Goal: Task Accomplishment & Management: Complete application form

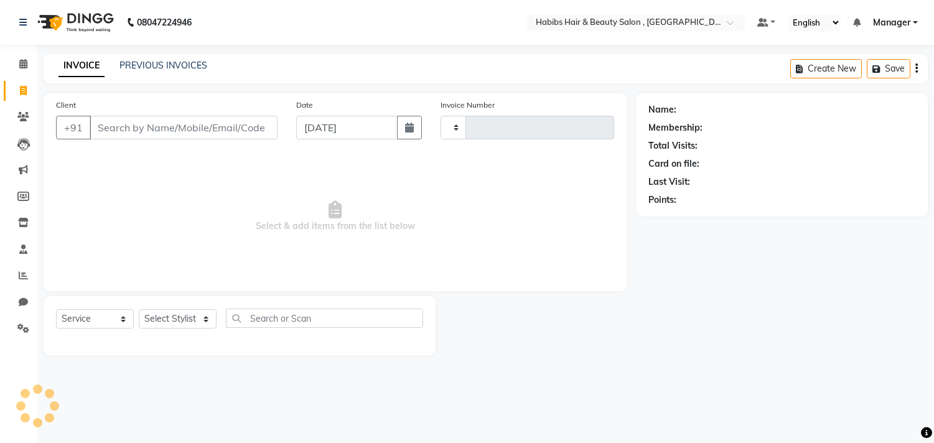
select select "service"
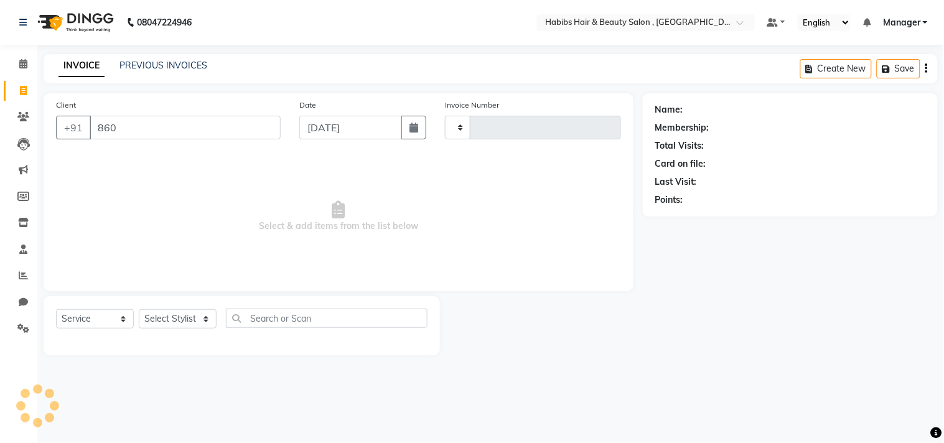
type input "8600"
type input "2920"
select select "4838"
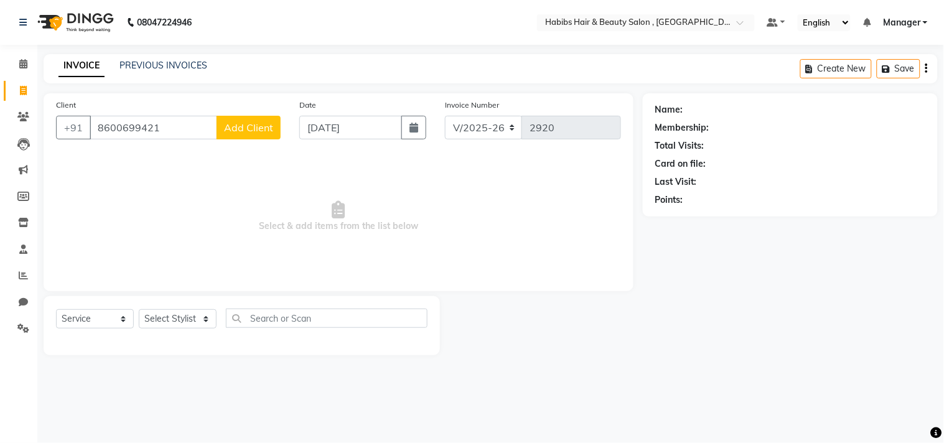
type input "8600699421"
click at [269, 128] on span "Add Client" at bounding box center [248, 127] width 49 height 12
select select "22"
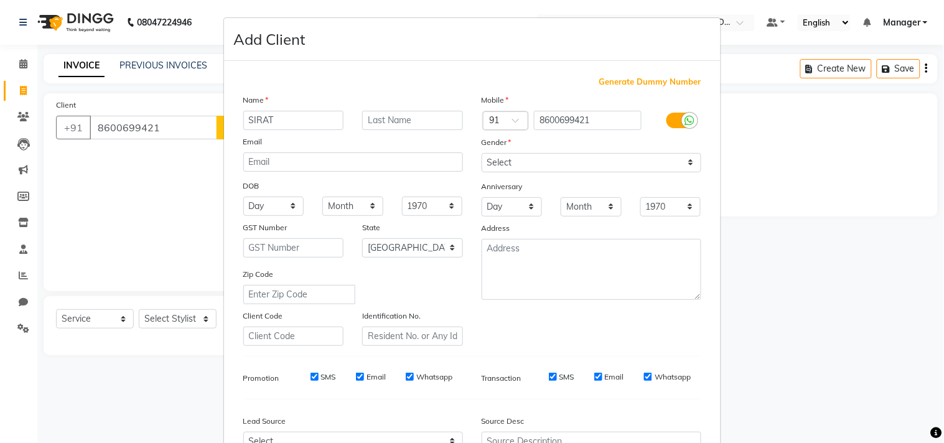
type input "SIRAT"
click at [594, 167] on select "Select [DEMOGRAPHIC_DATA] [DEMOGRAPHIC_DATA] Other Prefer Not To Say" at bounding box center [592, 162] width 220 height 19
click at [482, 153] on select "Select [DEMOGRAPHIC_DATA] [DEMOGRAPHIC_DATA] Other Prefer Not To Say" at bounding box center [592, 162] width 220 height 19
select select "[DEMOGRAPHIC_DATA]"
click at [627, 325] on div "Mobile Country Code × 91 8600699421 Gender Select [DEMOGRAPHIC_DATA] [DEMOGRAPH…" at bounding box center [591, 219] width 238 height 253
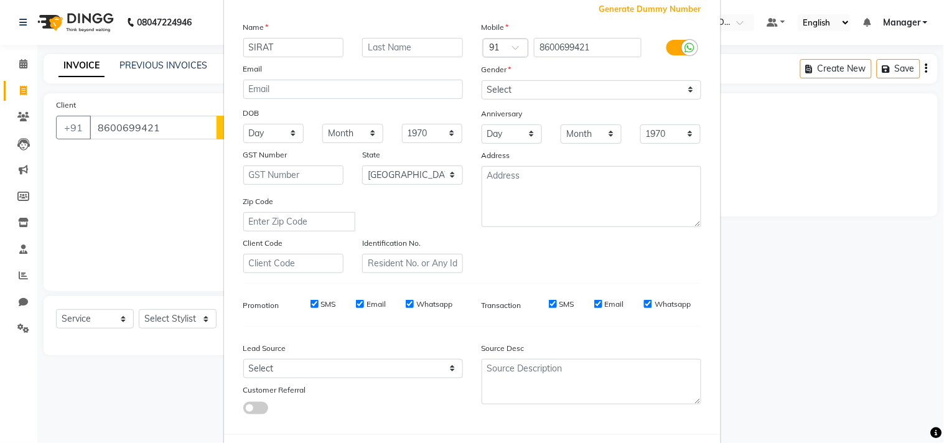
scroll to position [132, 0]
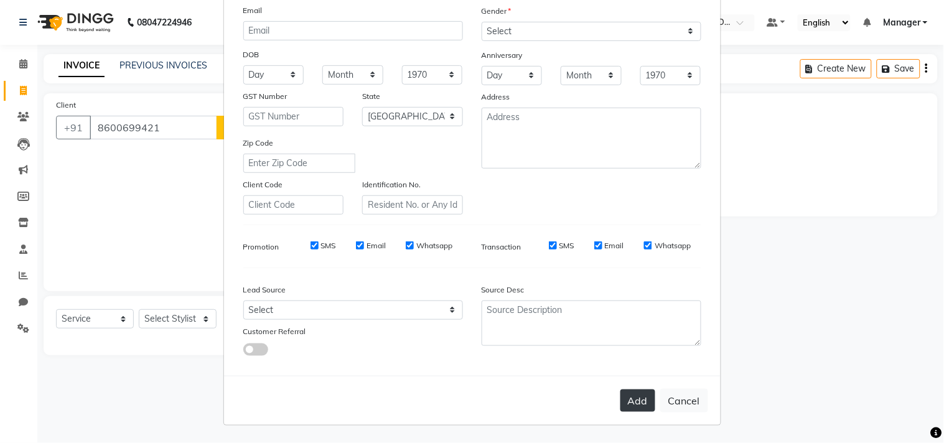
click at [633, 407] on button "Add" at bounding box center [637, 401] width 35 height 22
type input "86******21"
select select
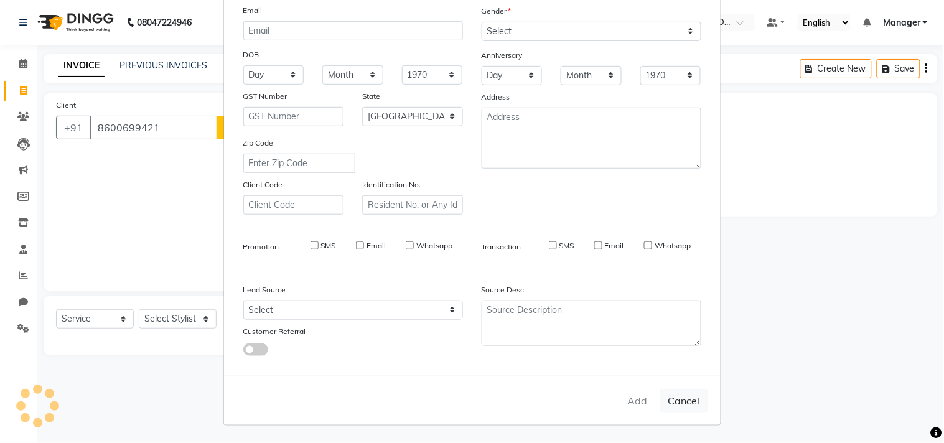
select select "null"
select select
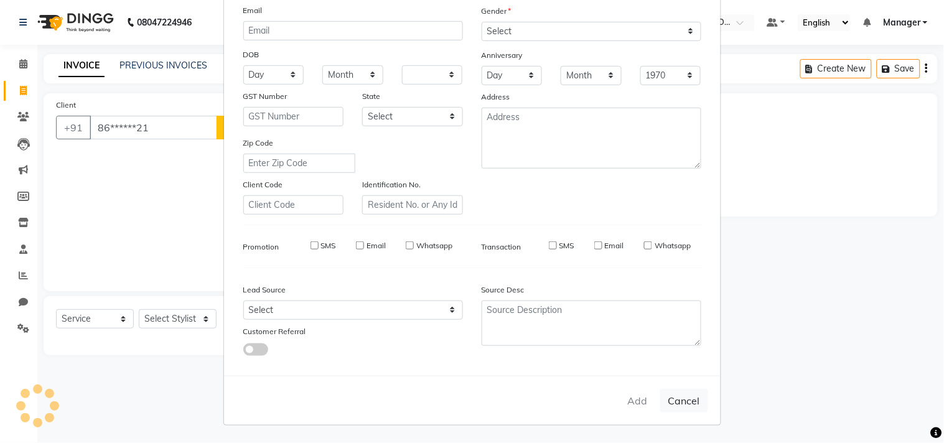
checkbox input "false"
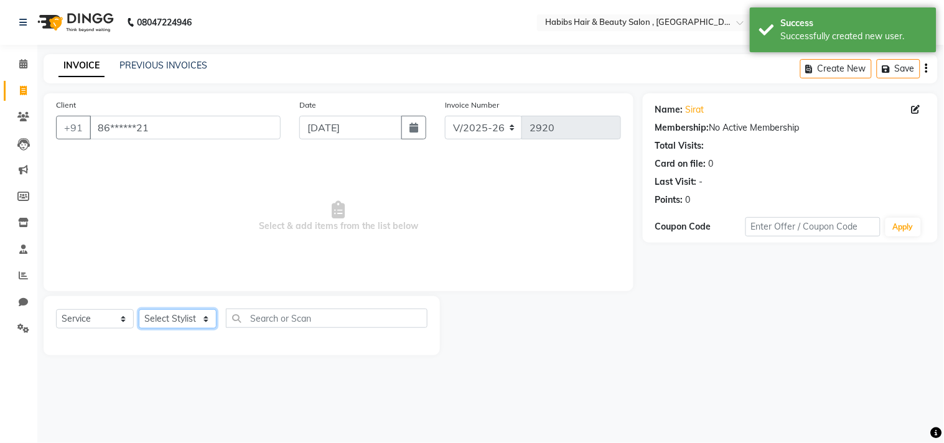
click at [177, 324] on select "Select Stylist [PERSON_NAME] Manager M M [PERSON_NAME] [PERSON_NAME] Reshma [PE…" at bounding box center [178, 318] width 78 height 19
select select "29954"
click at [139, 310] on select "Select Stylist [PERSON_NAME] Manager M M [PERSON_NAME] [PERSON_NAME] Reshma [PE…" at bounding box center [178, 318] width 78 height 19
click at [200, 157] on span "Select & add items from the list below" at bounding box center [338, 216] width 565 height 124
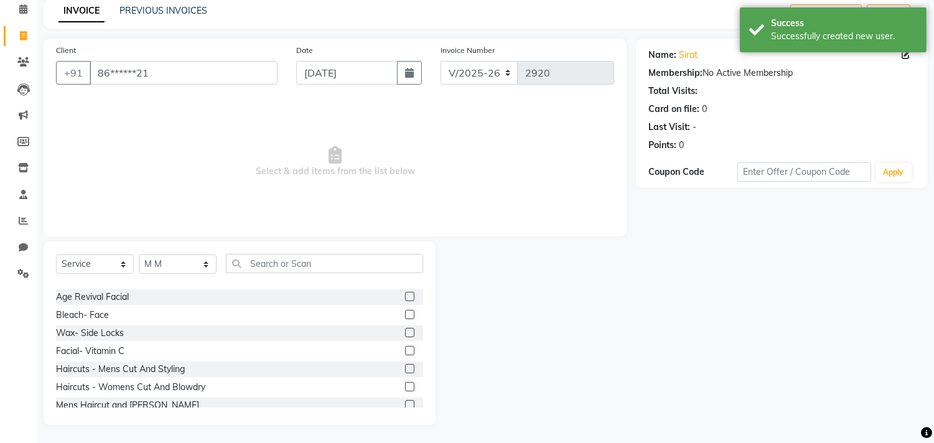
scroll to position [651, 0]
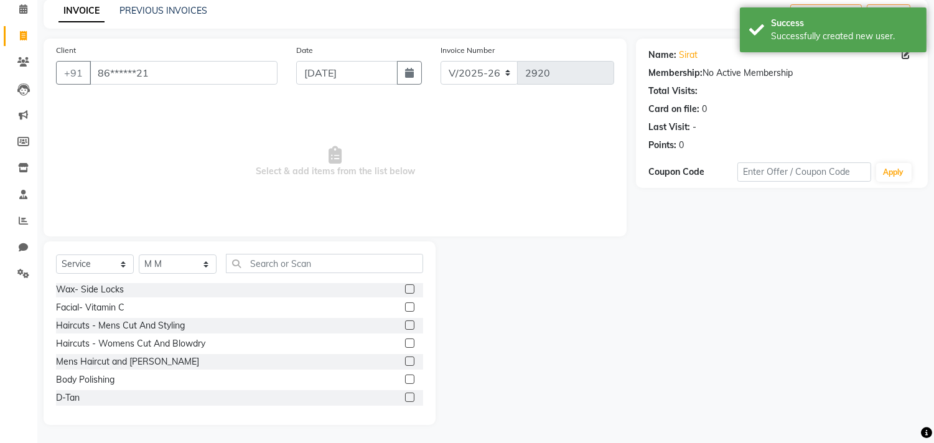
click at [405, 320] on label at bounding box center [409, 324] width 9 height 9
click at [405, 322] on input "checkbox" at bounding box center [409, 326] width 8 height 8
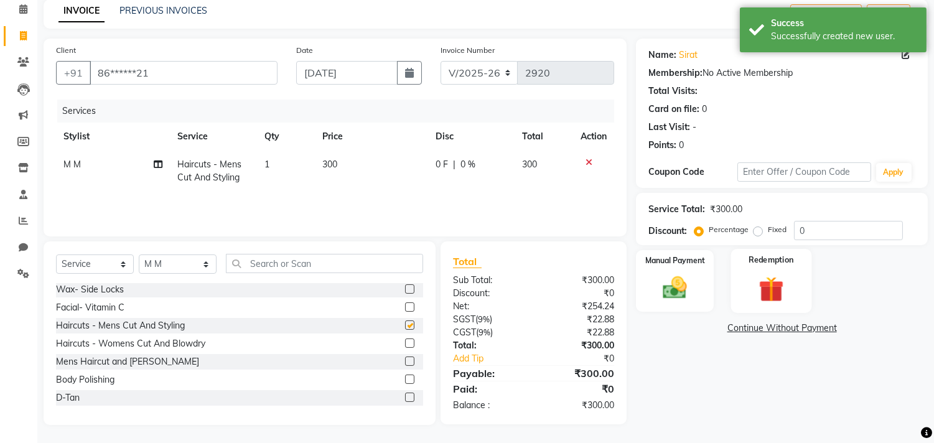
checkbox input "false"
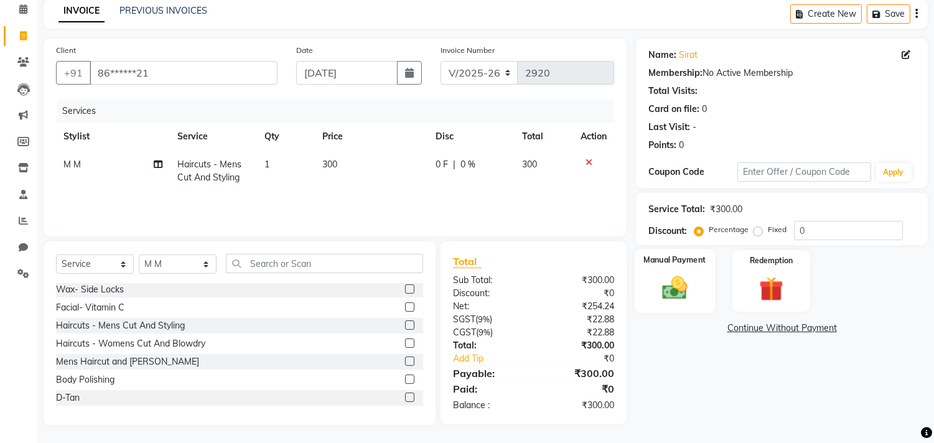
click at [657, 284] on img at bounding box center [675, 288] width 41 height 29
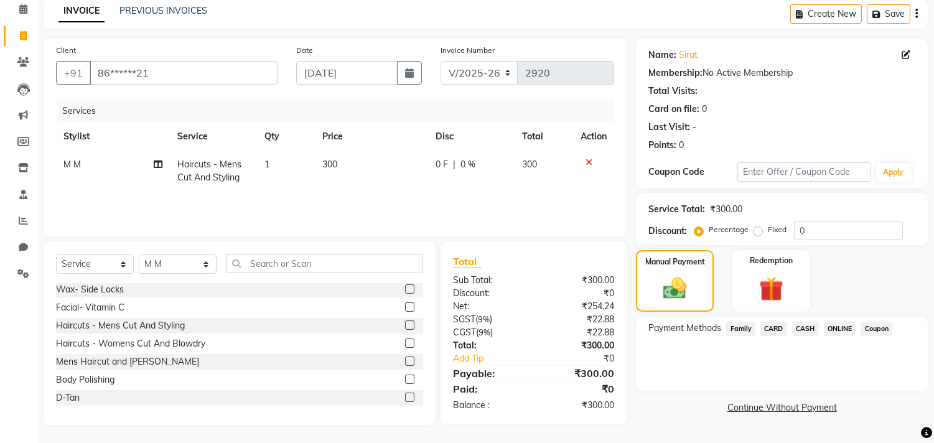
click at [843, 328] on span "ONLINE" at bounding box center [840, 329] width 32 height 14
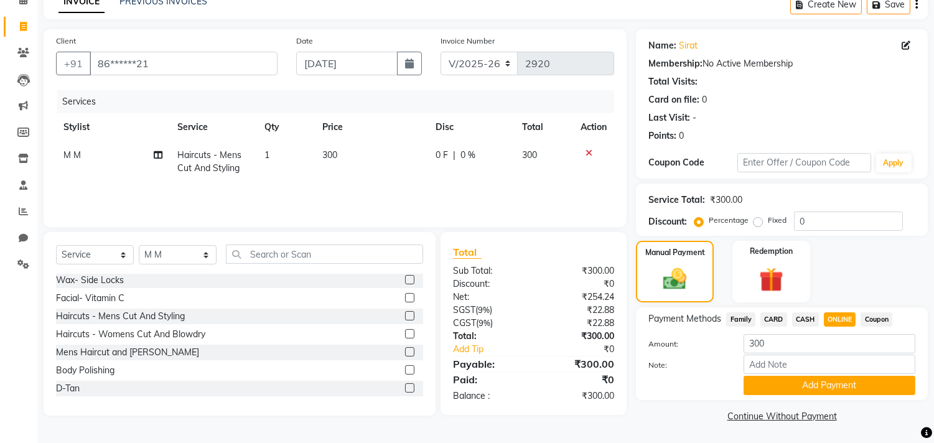
scroll to position [65, 0]
click at [589, 151] on icon at bounding box center [589, 152] width 7 height 9
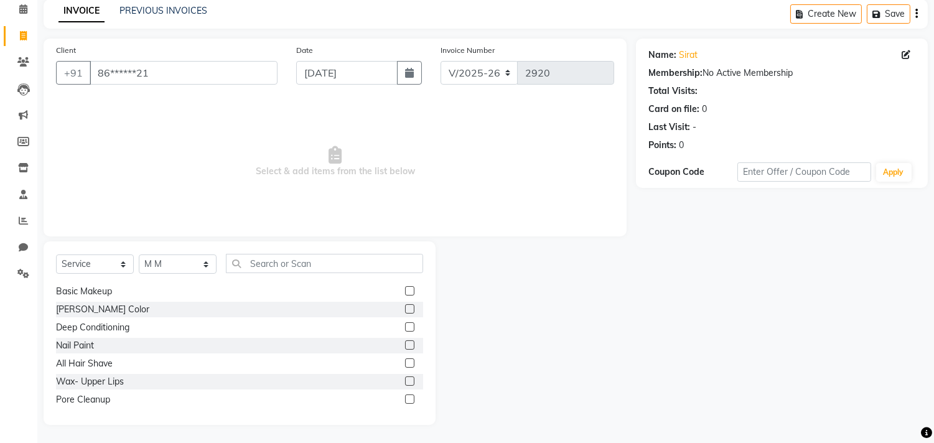
scroll to position [0, 0]
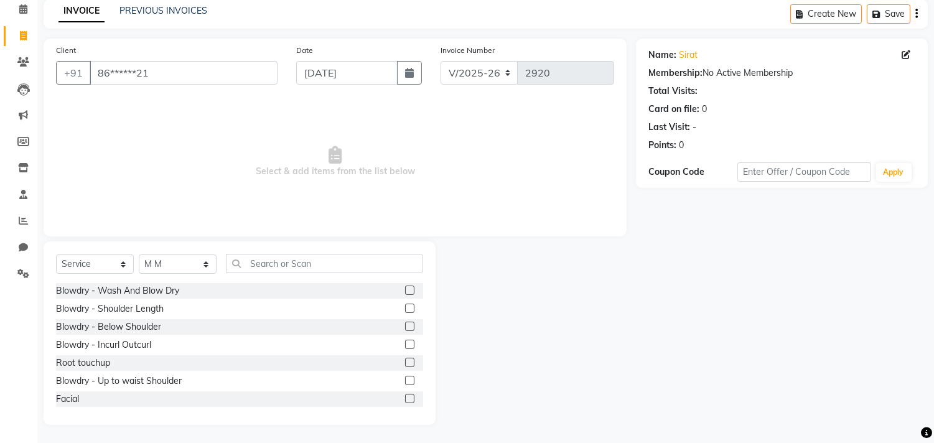
click at [405, 287] on label at bounding box center [409, 290] width 9 height 9
click at [405, 287] on input "checkbox" at bounding box center [409, 291] width 8 height 8
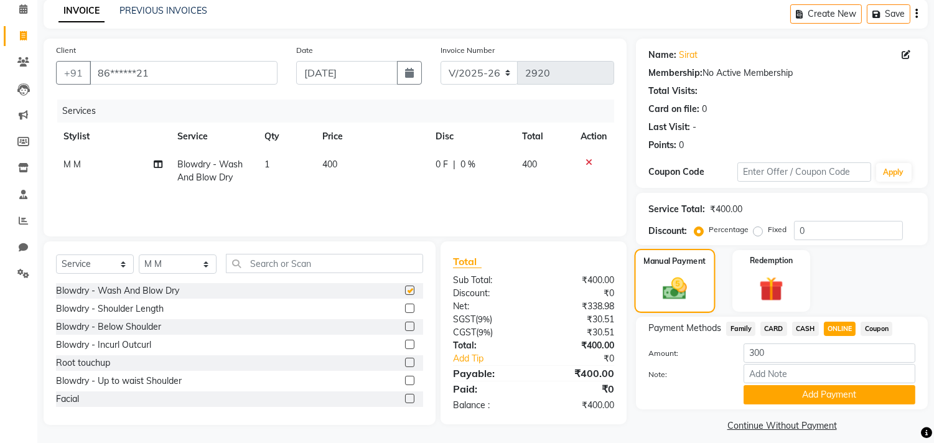
checkbox input "false"
click at [810, 326] on span "CASH" at bounding box center [805, 329] width 27 height 14
type input "400"
click at [817, 398] on button "Add Payment" at bounding box center [830, 394] width 172 height 19
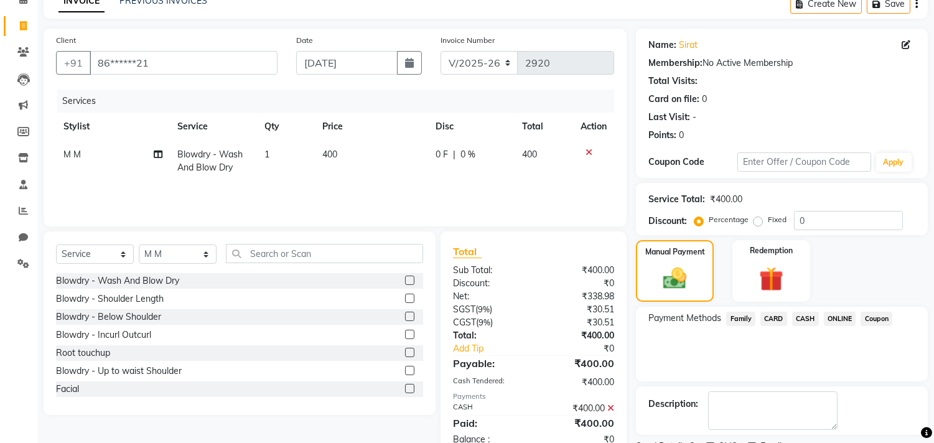
scroll to position [116, 0]
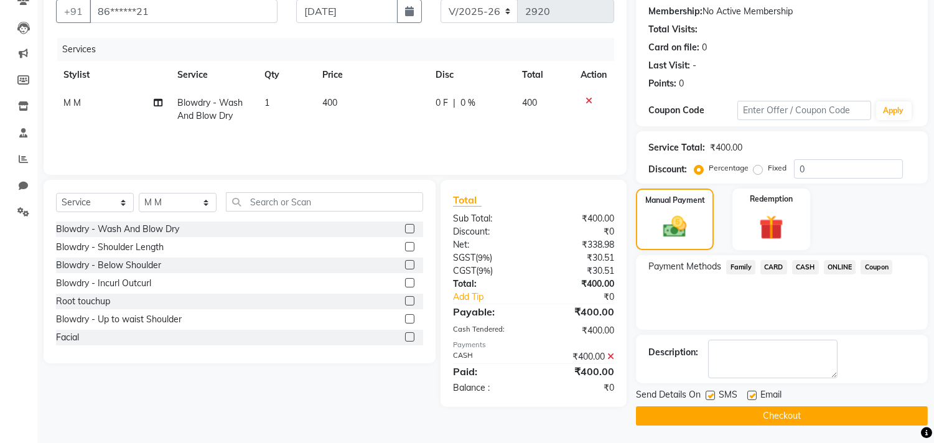
click at [811, 413] on button "Checkout" at bounding box center [782, 415] width 292 height 19
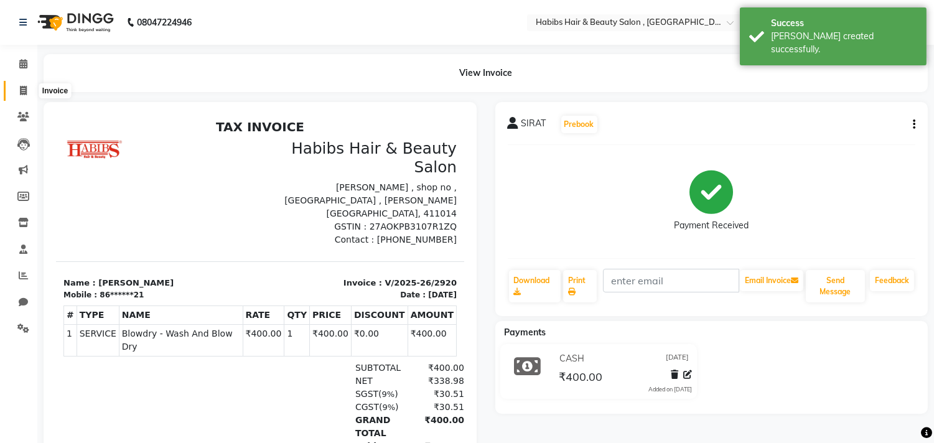
click at [26, 90] on icon at bounding box center [23, 90] width 7 height 9
select select "4838"
select select "service"
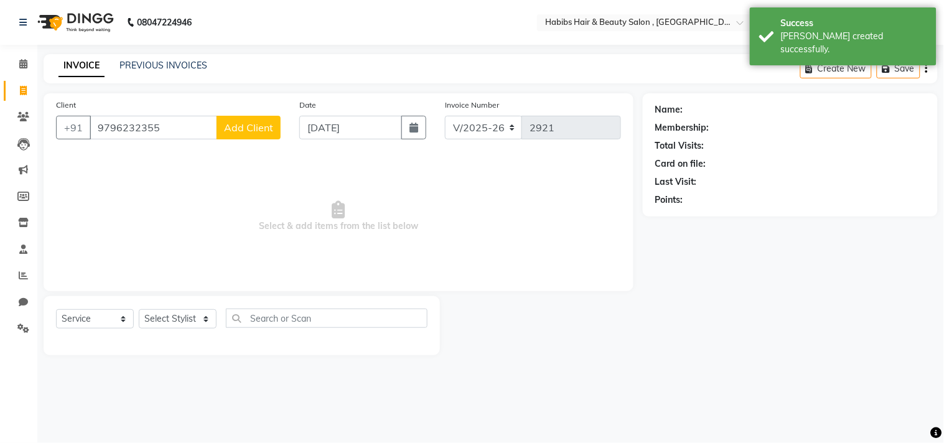
type input "9796232355"
click at [235, 133] on span "Add Client" at bounding box center [248, 127] width 49 height 12
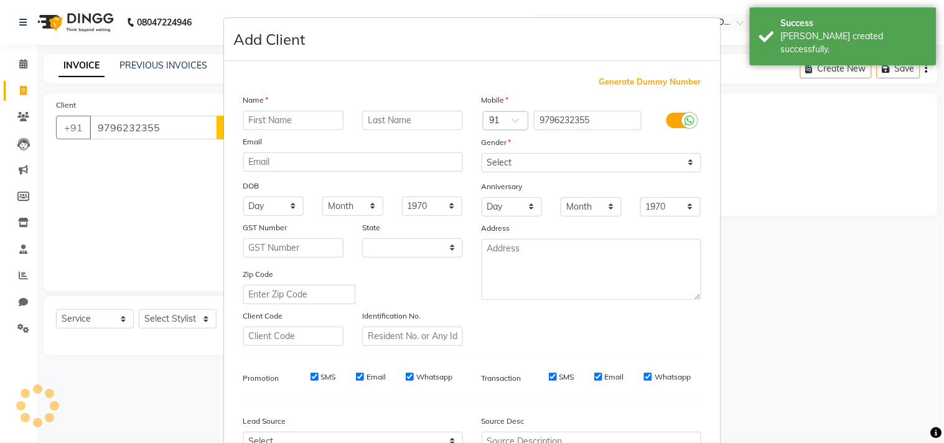
select select "22"
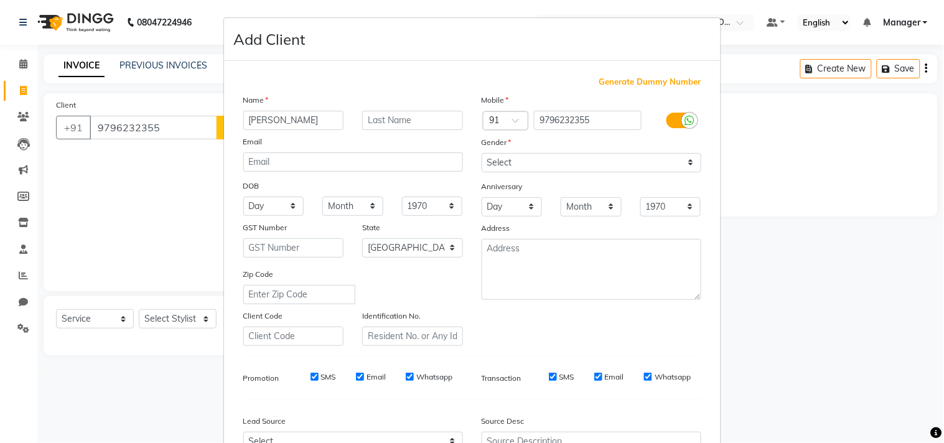
type input "[PERSON_NAME]"
click at [549, 164] on select "Select [DEMOGRAPHIC_DATA] [DEMOGRAPHIC_DATA] Other Prefer Not To Say" at bounding box center [592, 162] width 220 height 19
click at [482, 153] on select "Select [DEMOGRAPHIC_DATA] [DEMOGRAPHIC_DATA] Other Prefer Not To Say" at bounding box center [592, 162] width 220 height 19
select select "[DEMOGRAPHIC_DATA]"
click at [633, 330] on div "Mobile Country Code × 91 9796232355 Gender Select [DEMOGRAPHIC_DATA] [DEMOGRAPH…" at bounding box center [591, 219] width 238 height 253
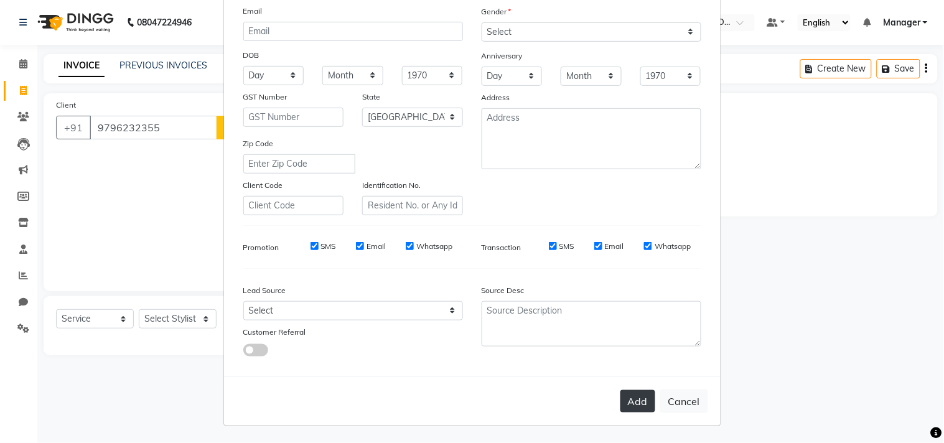
scroll to position [132, 0]
click at [632, 403] on button "Add" at bounding box center [637, 401] width 35 height 22
type input "97******55"
select select
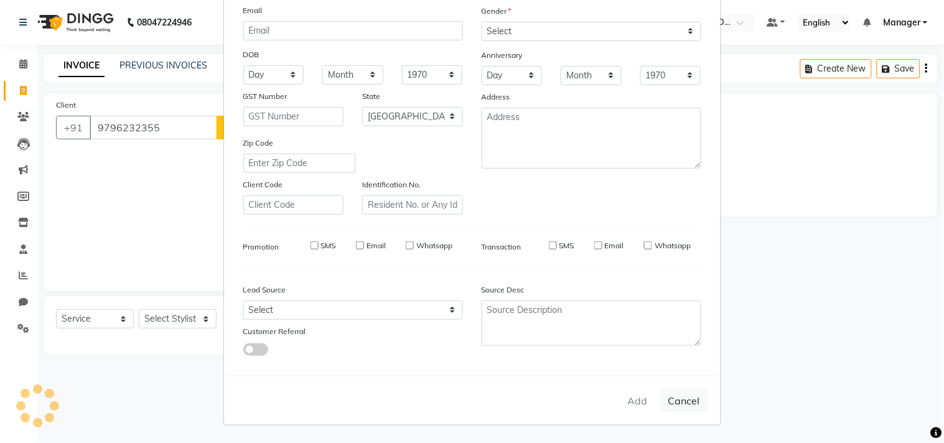
select select
select select "null"
select select
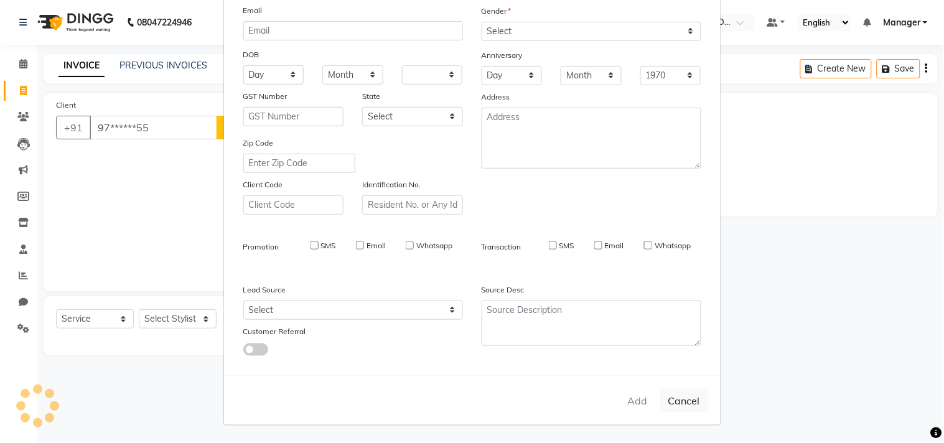
select select
checkbox input "false"
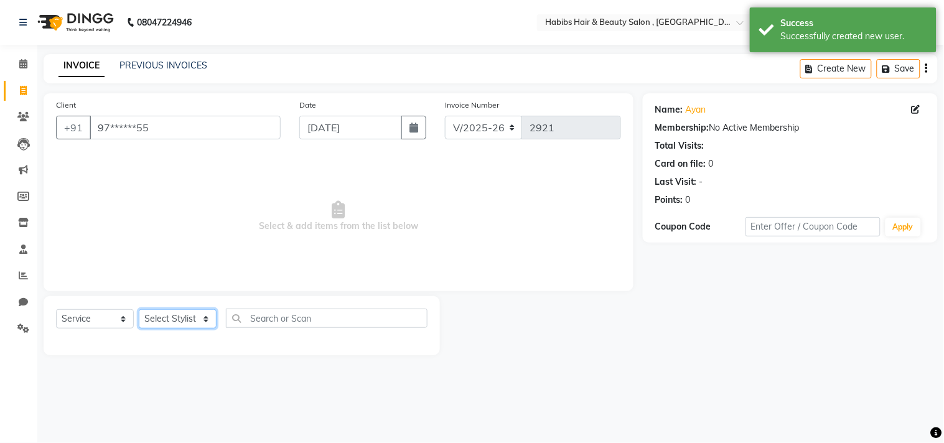
click at [170, 312] on select "Select Stylist [PERSON_NAME] Manager M M [PERSON_NAME] [PERSON_NAME] Reshma [PE…" at bounding box center [178, 318] width 78 height 19
select select "68759"
click at [139, 310] on select "Select Stylist [PERSON_NAME] Manager M M [PERSON_NAME] [PERSON_NAME] Reshma [PE…" at bounding box center [178, 318] width 78 height 19
click at [202, 253] on span "Select & add items from the list below" at bounding box center [338, 216] width 565 height 124
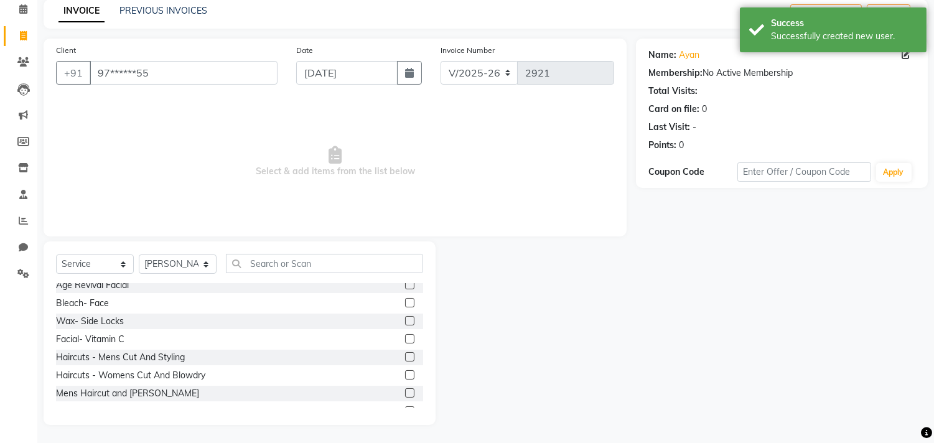
scroll to position [651, 0]
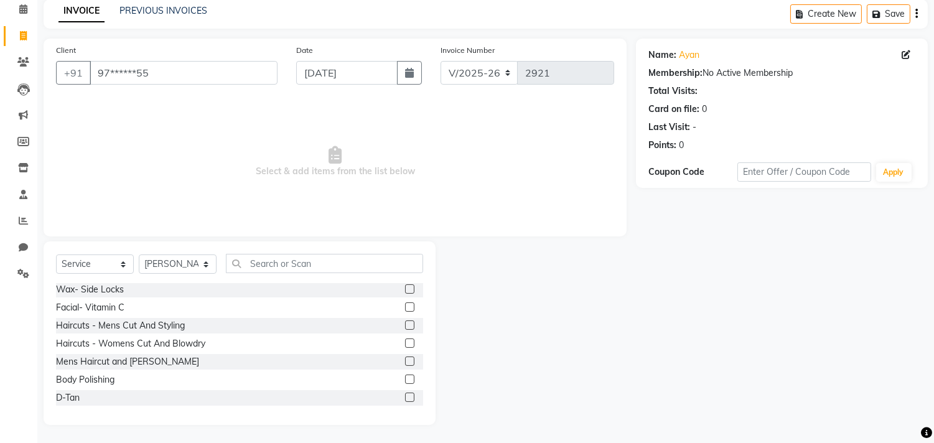
click at [405, 360] on label at bounding box center [409, 361] width 9 height 9
click at [405, 360] on input "checkbox" at bounding box center [409, 362] width 8 height 8
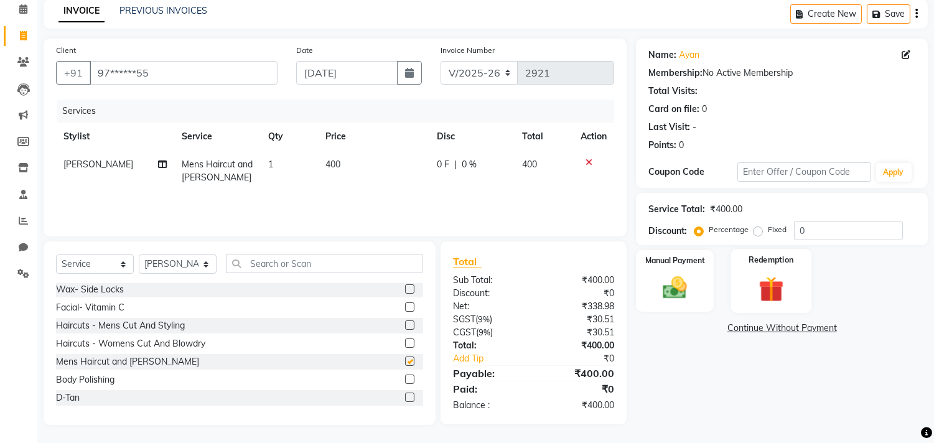
checkbox input "false"
click at [697, 296] on div "Manual Payment" at bounding box center [675, 280] width 81 height 63
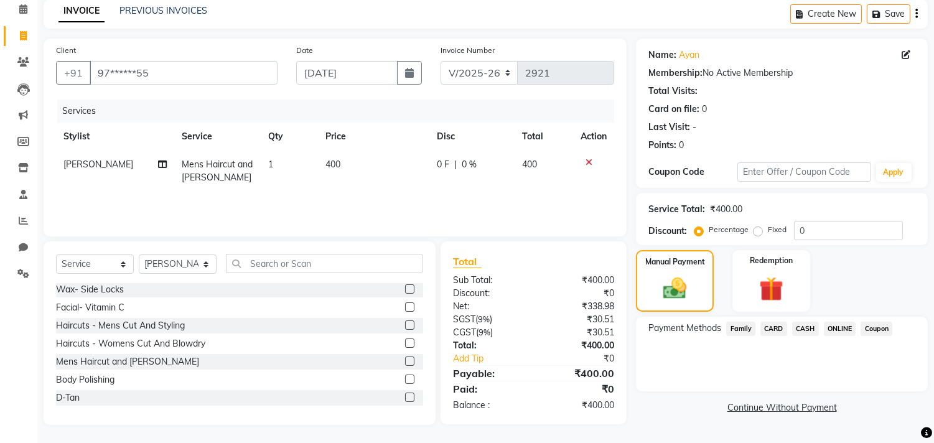
click at [811, 328] on span "CASH" at bounding box center [805, 329] width 27 height 14
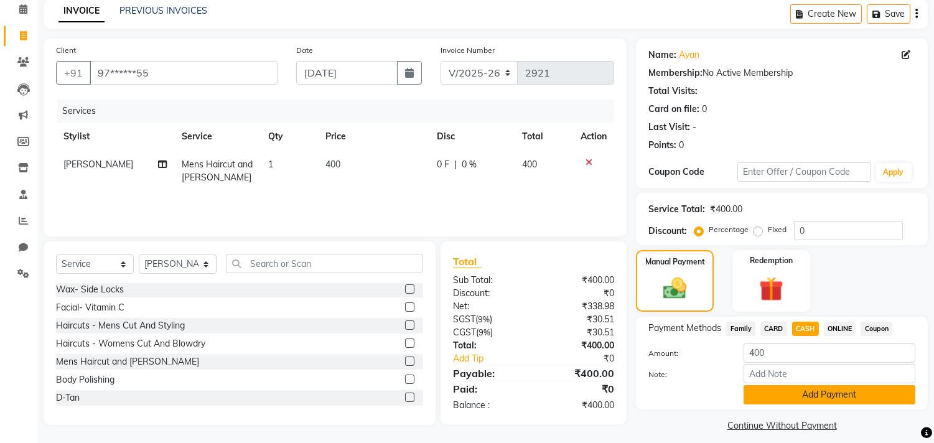
click at [801, 396] on button "Add Payment" at bounding box center [830, 394] width 172 height 19
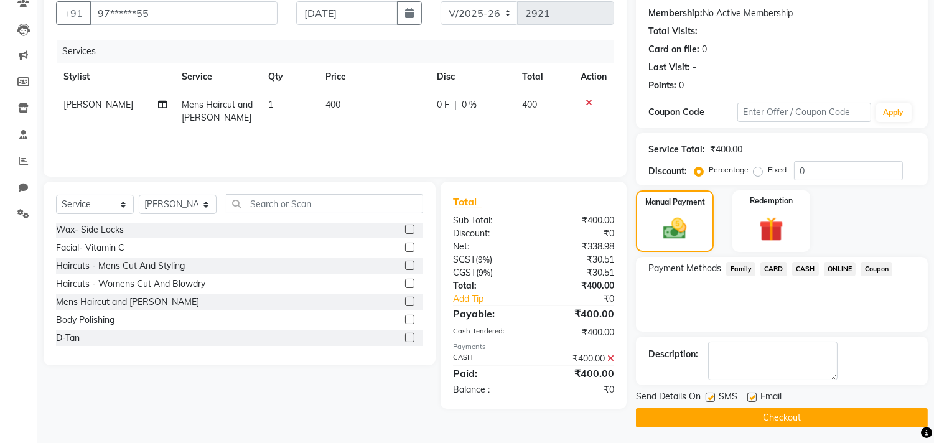
scroll to position [116, 0]
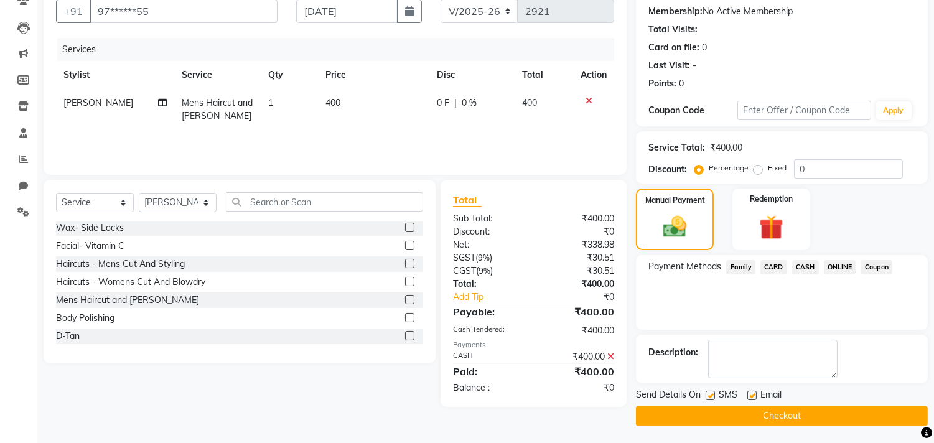
click at [797, 420] on button "Checkout" at bounding box center [782, 415] width 292 height 19
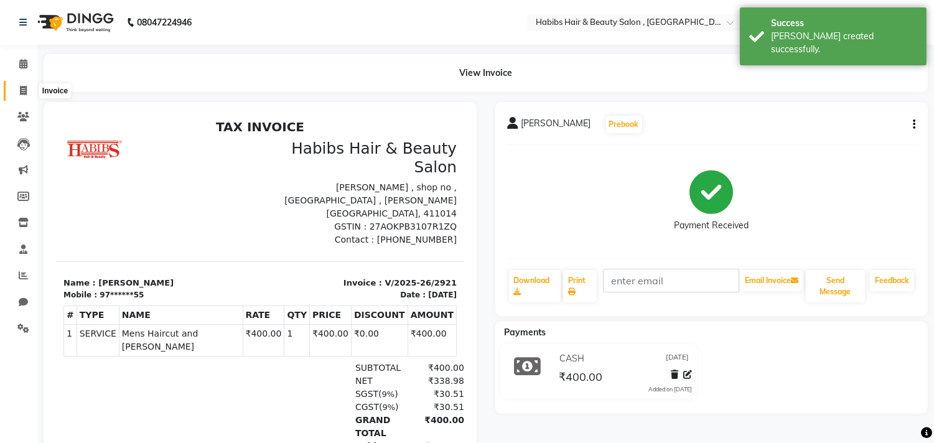
click at [17, 96] on span at bounding box center [23, 91] width 22 height 14
select select "service"
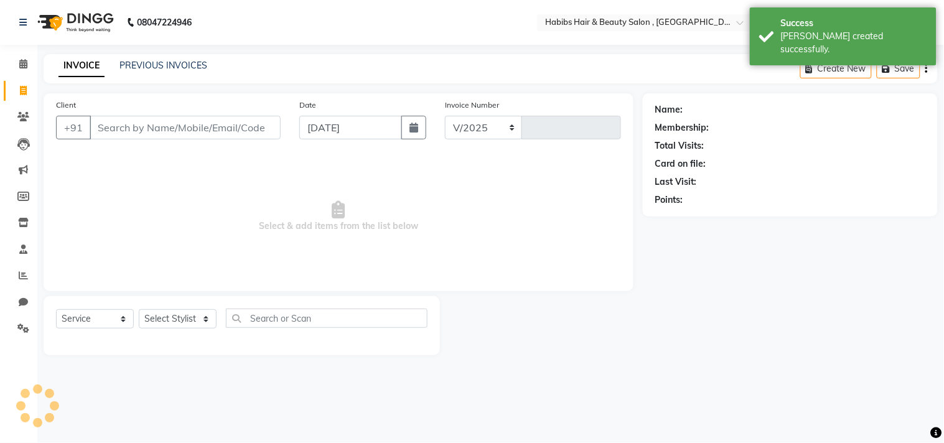
select select "4838"
type input "2922"
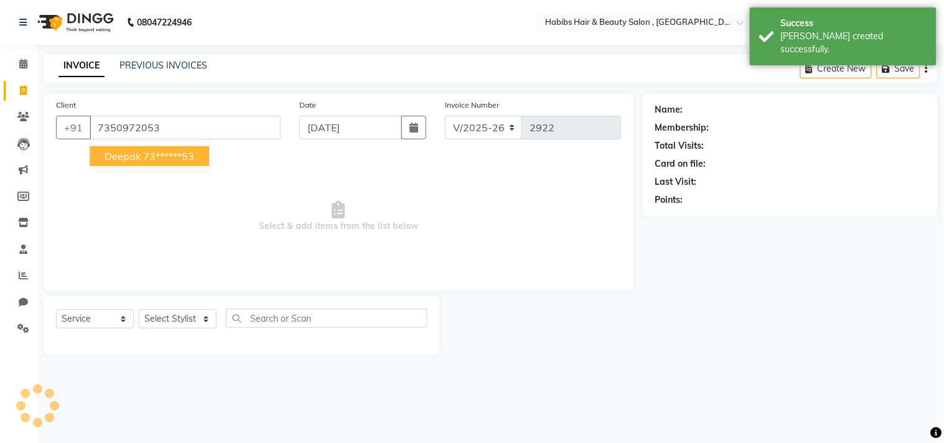
type input "7350972053"
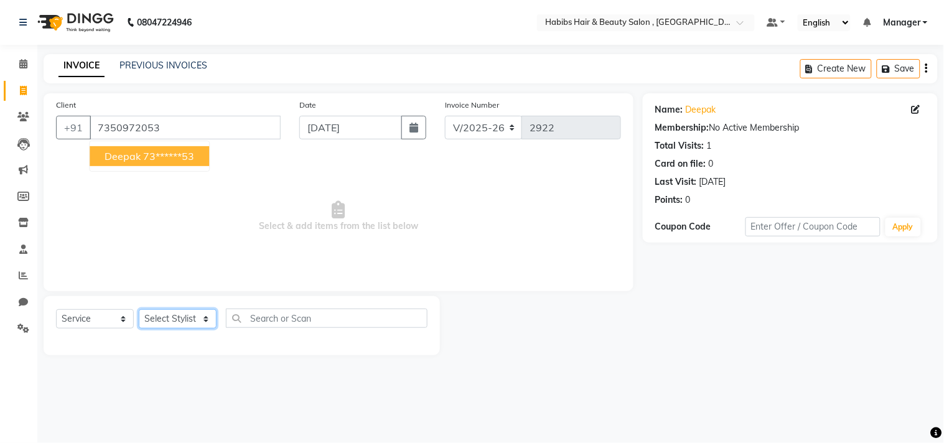
click at [178, 320] on select "Select Stylist [PERSON_NAME] Manager M M [PERSON_NAME] [PERSON_NAME] Reshma [PE…" at bounding box center [178, 318] width 78 height 19
select select "68759"
click at [139, 310] on select "Select Stylist [PERSON_NAME] Manager M M [PERSON_NAME] [PERSON_NAME] Reshma [PE…" at bounding box center [178, 318] width 78 height 19
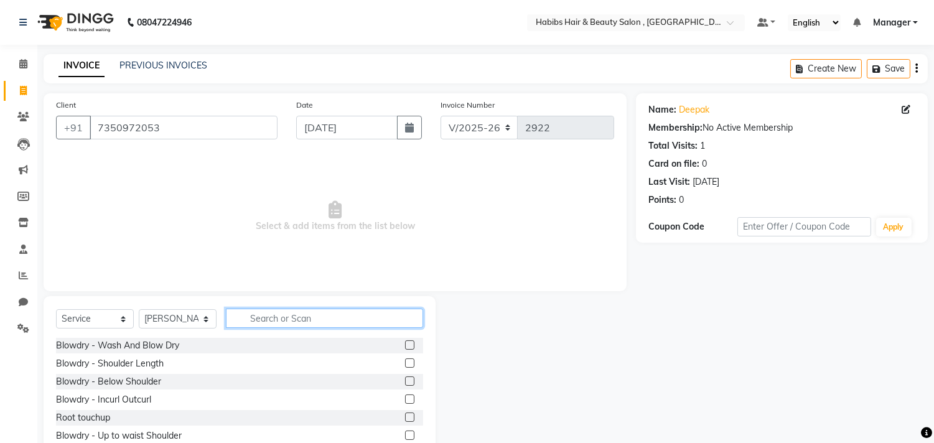
click at [270, 324] on input "text" at bounding box center [324, 318] width 197 height 19
type input "[PERSON_NAME]"
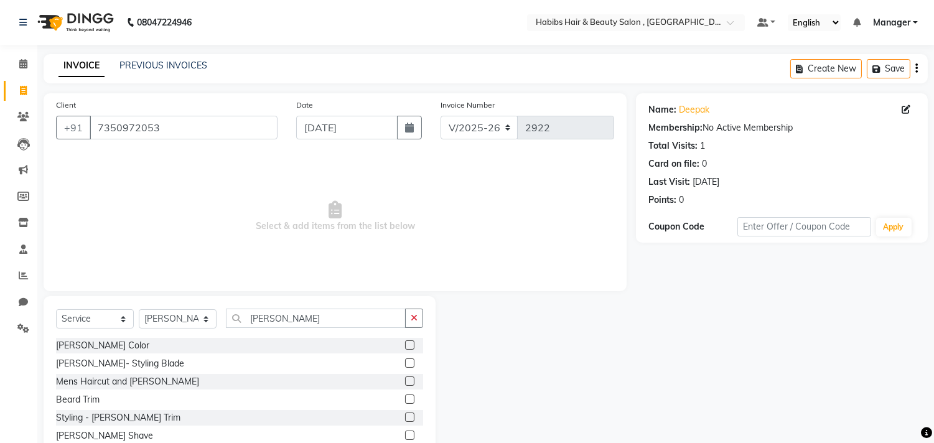
click at [405, 362] on label at bounding box center [409, 362] width 9 height 9
click at [405, 362] on input "checkbox" at bounding box center [409, 364] width 8 height 8
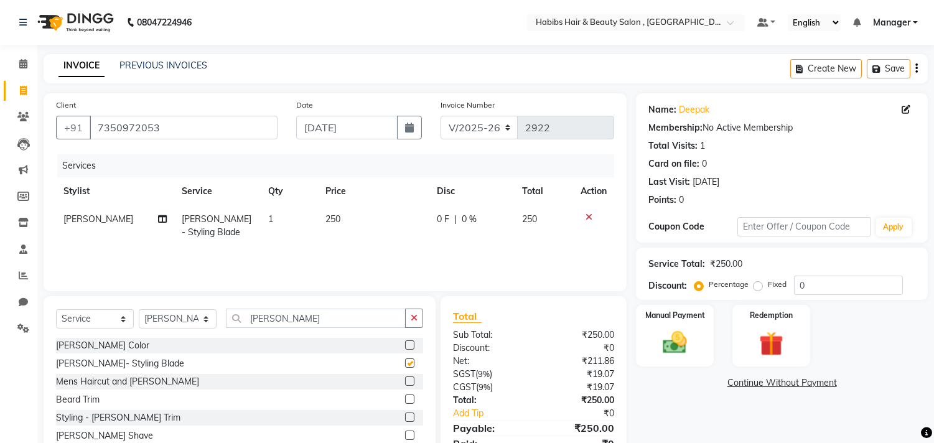
checkbox input "false"
click at [674, 332] on img at bounding box center [675, 343] width 41 height 29
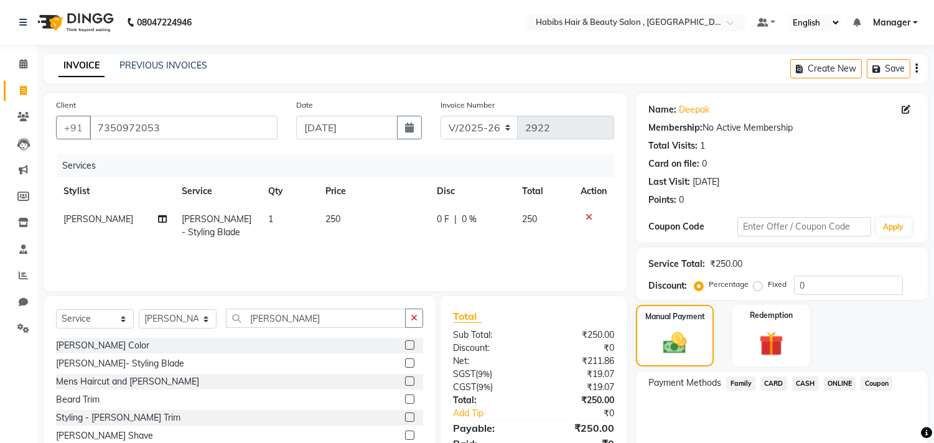
click at [826, 382] on span "ONLINE" at bounding box center [840, 383] width 32 height 14
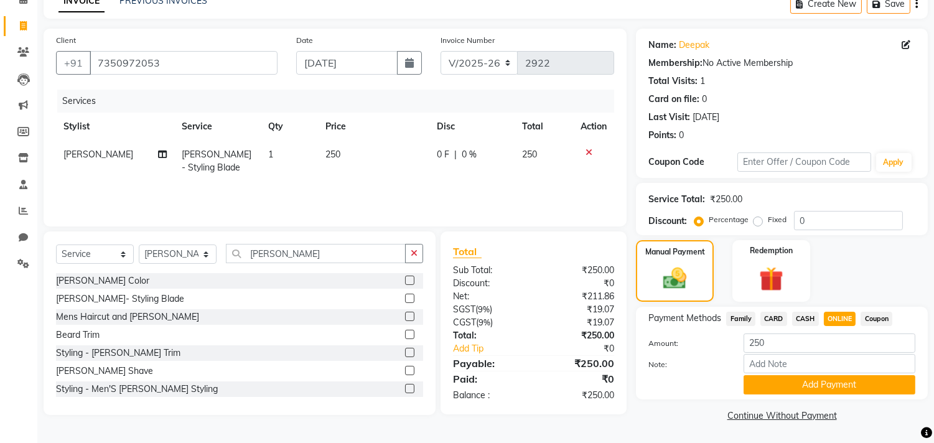
click at [826, 382] on button "Add Payment" at bounding box center [830, 384] width 172 height 19
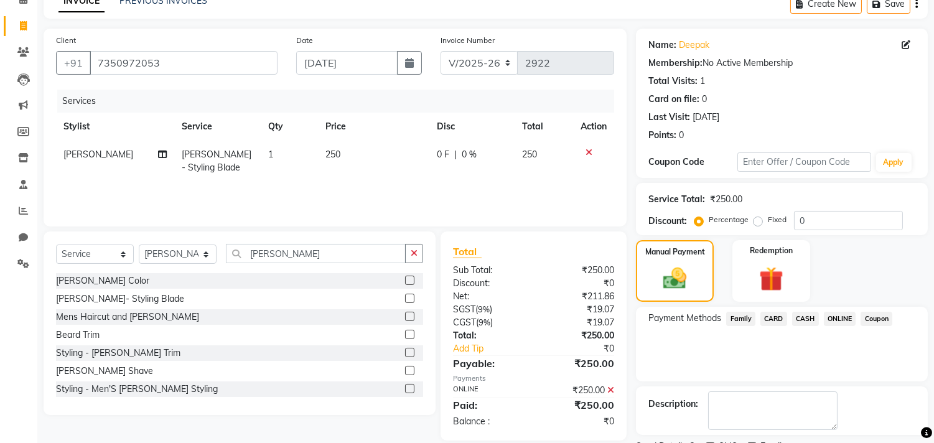
scroll to position [116, 0]
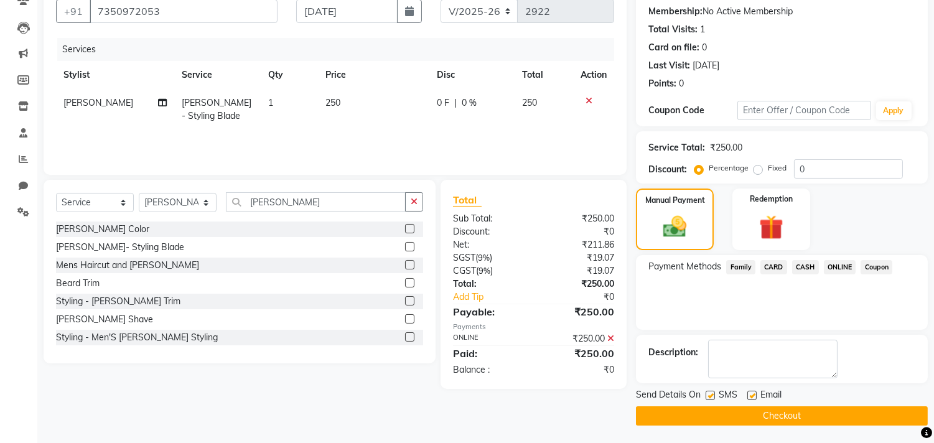
click at [818, 411] on button "Checkout" at bounding box center [782, 415] width 292 height 19
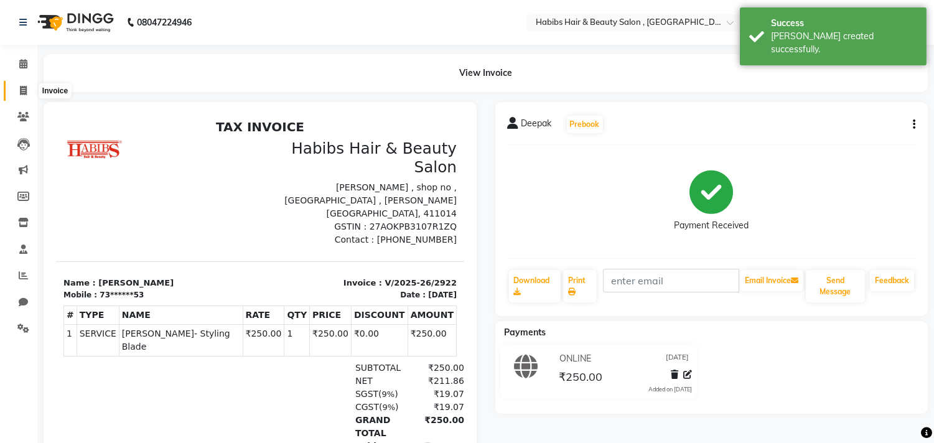
click at [24, 84] on span at bounding box center [23, 91] width 22 height 14
select select "service"
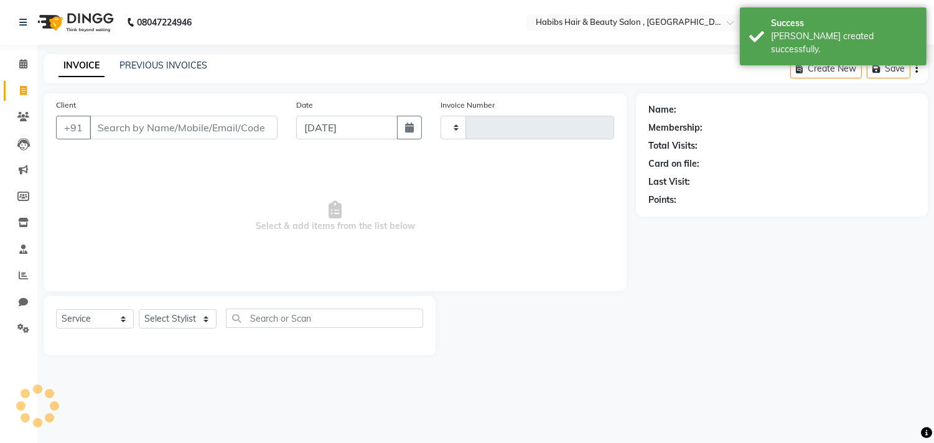
type input "2923"
select select "4838"
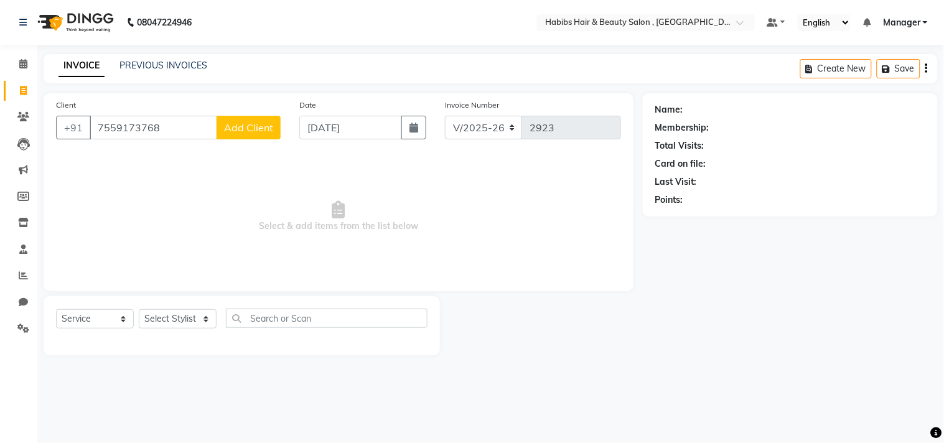
type input "7559173768"
click at [236, 125] on span "Add Client" at bounding box center [248, 127] width 49 height 12
select select "22"
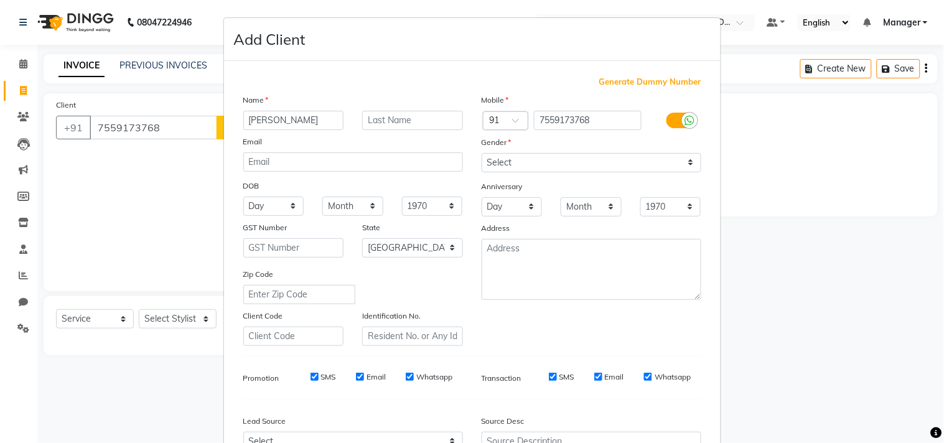
type input "[PERSON_NAME]"
click at [534, 164] on select "Select [DEMOGRAPHIC_DATA] [DEMOGRAPHIC_DATA] Other Prefer Not To Say" at bounding box center [592, 162] width 220 height 19
select select "[DEMOGRAPHIC_DATA]"
click at [482, 153] on select "Select [DEMOGRAPHIC_DATA] [DEMOGRAPHIC_DATA] Other Prefer Not To Say" at bounding box center [592, 162] width 220 height 19
click at [668, 340] on div "Mobile Country Code × 91 7559173768 Gender Select [DEMOGRAPHIC_DATA] [DEMOGRAPH…" at bounding box center [591, 219] width 238 height 253
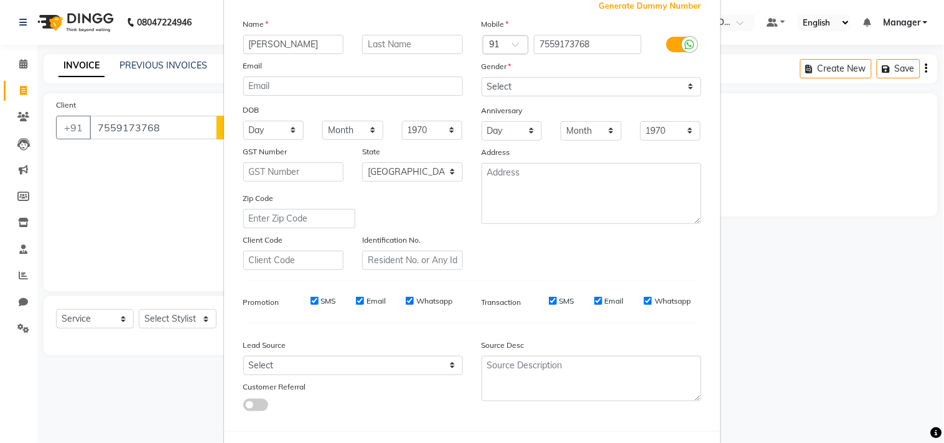
scroll to position [132, 0]
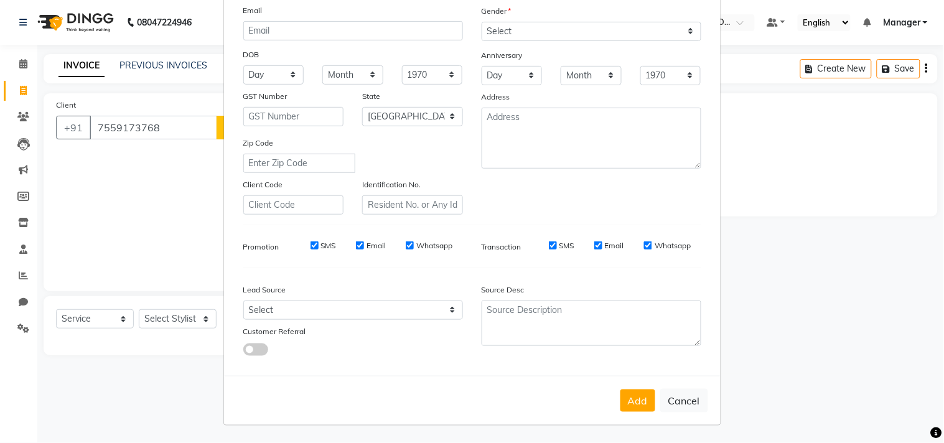
click at [623, 414] on div "Add Cancel" at bounding box center [472, 400] width 497 height 49
click at [627, 403] on button "Add" at bounding box center [637, 401] width 35 height 22
type input "75******68"
select select
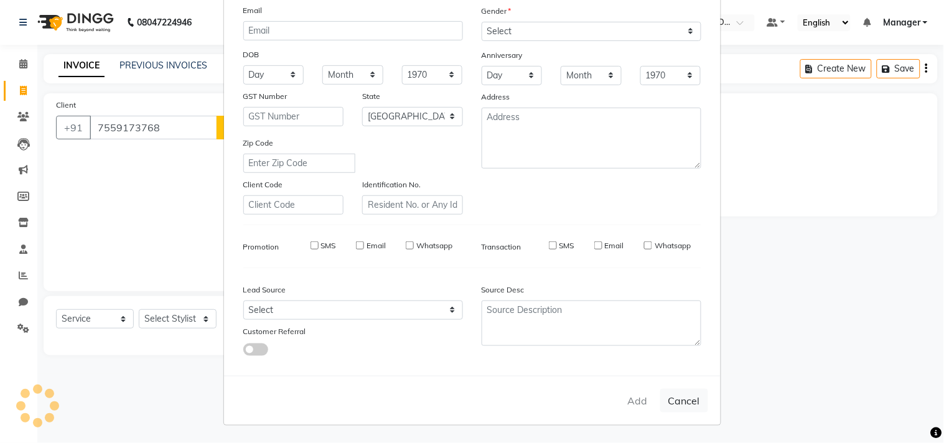
select select
select select "null"
select select
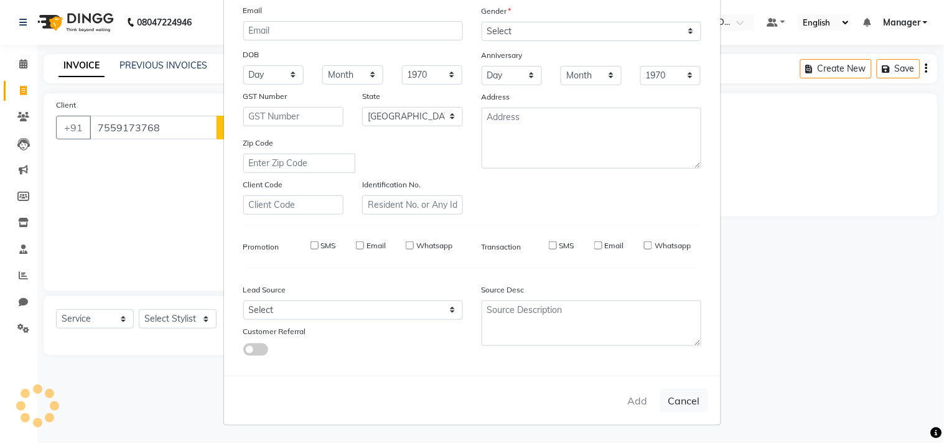
select select
checkbox input "false"
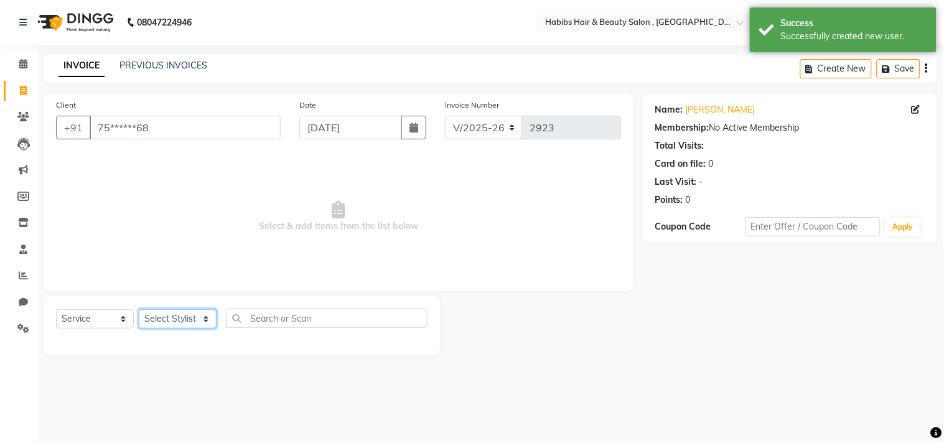
click at [191, 316] on select "Select Stylist [PERSON_NAME] Manager M M [PERSON_NAME] [PERSON_NAME] Reshma [PE…" at bounding box center [178, 318] width 78 height 19
select select "29954"
click at [139, 310] on select "Select Stylist [PERSON_NAME] Manager M M [PERSON_NAME] [PERSON_NAME] Reshma [PE…" at bounding box center [178, 318] width 78 height 19
click at [207, 156] on span "Select & add items from the list below" at bounding box center [338, 216] width 565 height 124
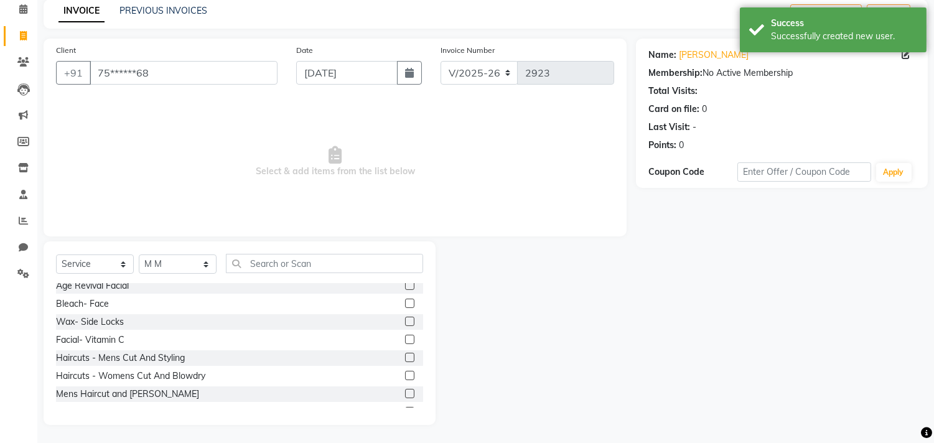
scroll to position [651, 0]
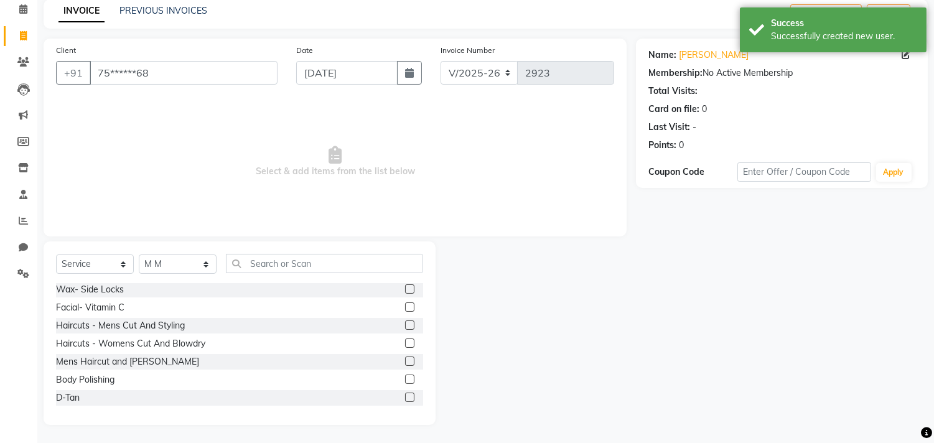
click at [405, 320] on label at bounding box center [409, 324] width 9 height 9
click at [405, 322] on input "checkbox" at bounding box center [409, 326] width 8 height 8
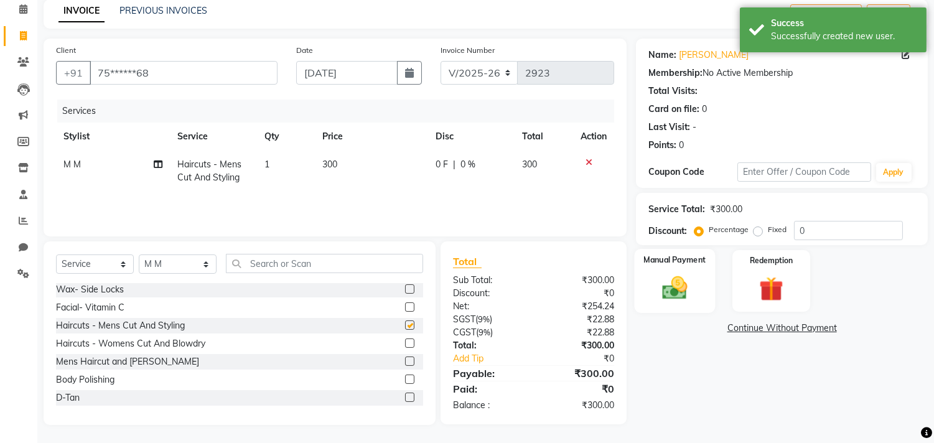
checkbox input "false"
click at [685, 268] on div "Manual Payment" at bounding box center [675, 280] width 81 height 63
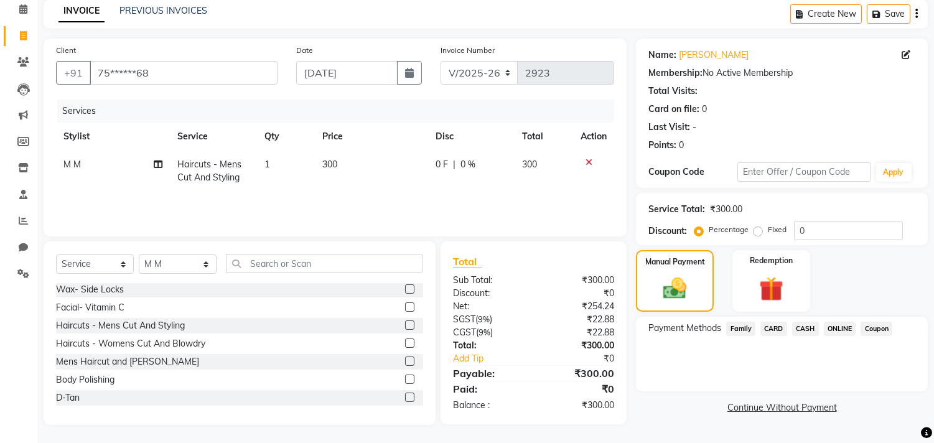
click at [843, 324] on span "ONLINE" at bounding box center [840, 329] width 32 height 14
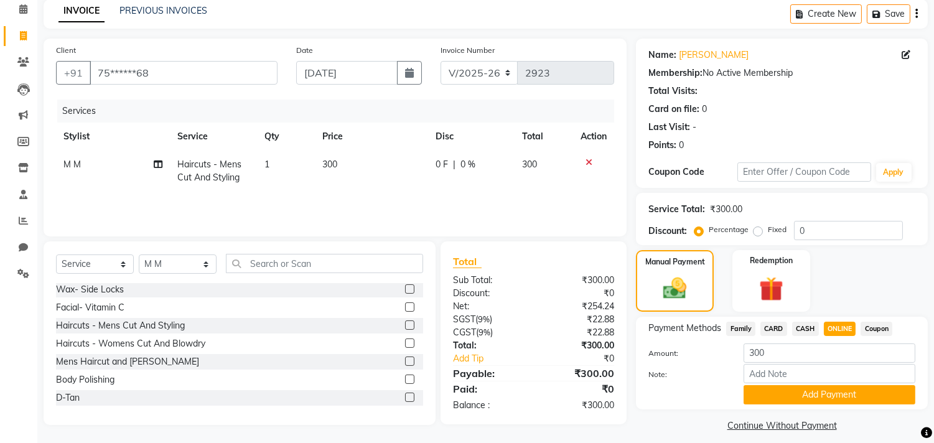
scroll to position [65, 0]
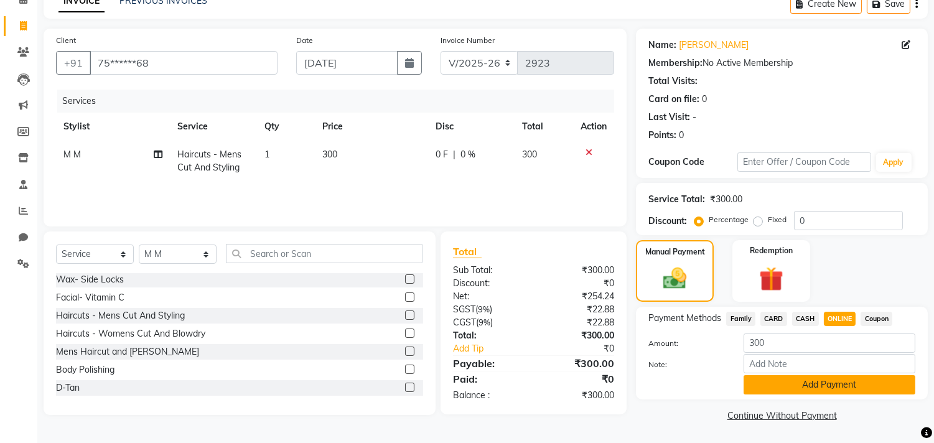
click at [821, 388] on button "Add Payment" at bounding box center [830, 384] width 172 height 19
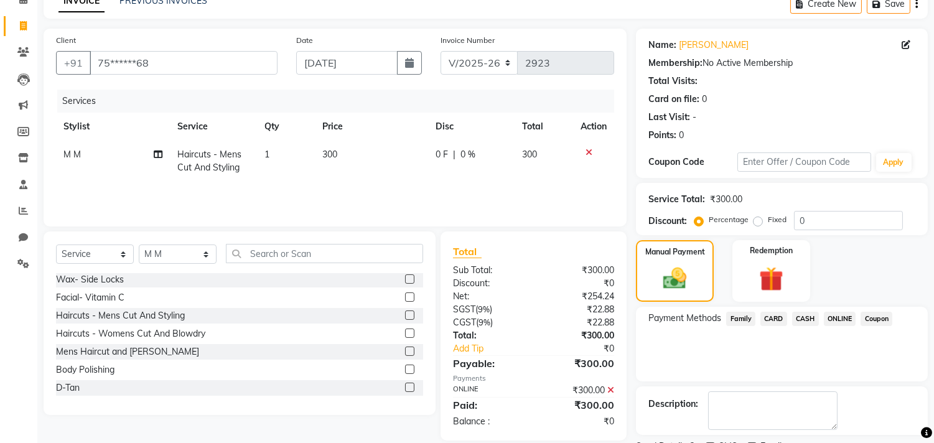
scroll to position [116, 0]
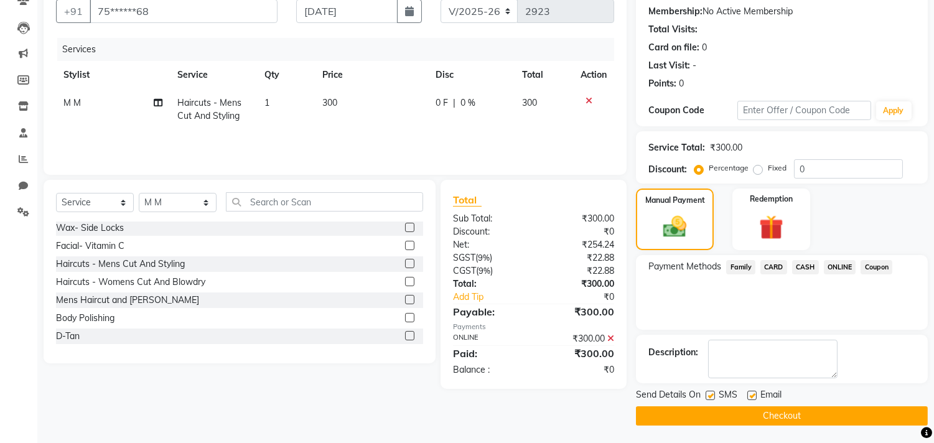
click at [806, 411] on button "Checkout" at bounding box center [782, 415] width 292 height 19
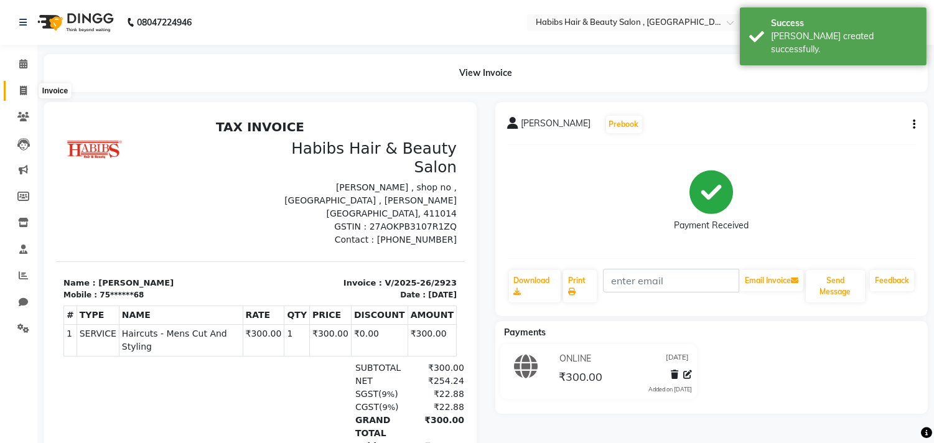
click at [27, 96] on span at bounding box center [23, 91] width 22 height 14
select select "service"
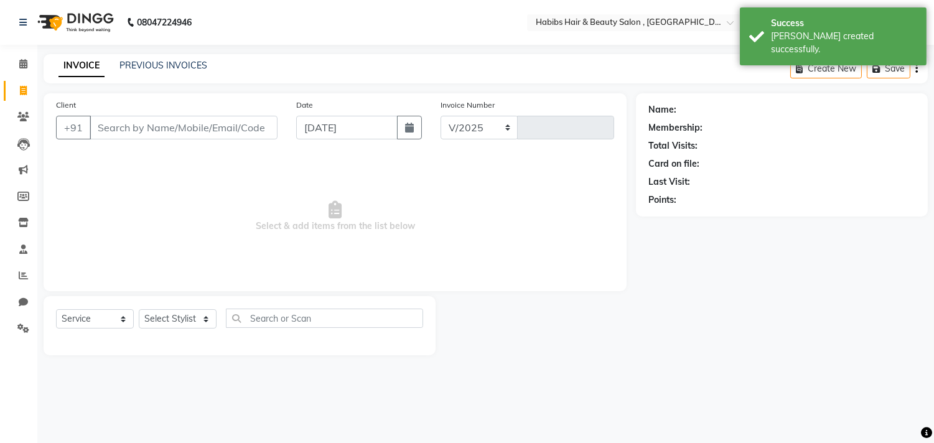
select select "4838"
type input "2924"
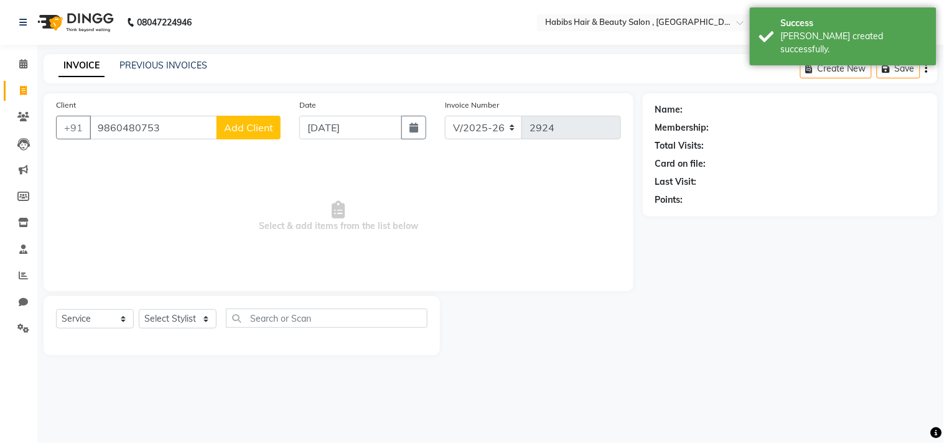
type input "9860480753"
click at [243, 121] on span "Add Client" at bounding box center [248, 127] width 49 height 12
select select
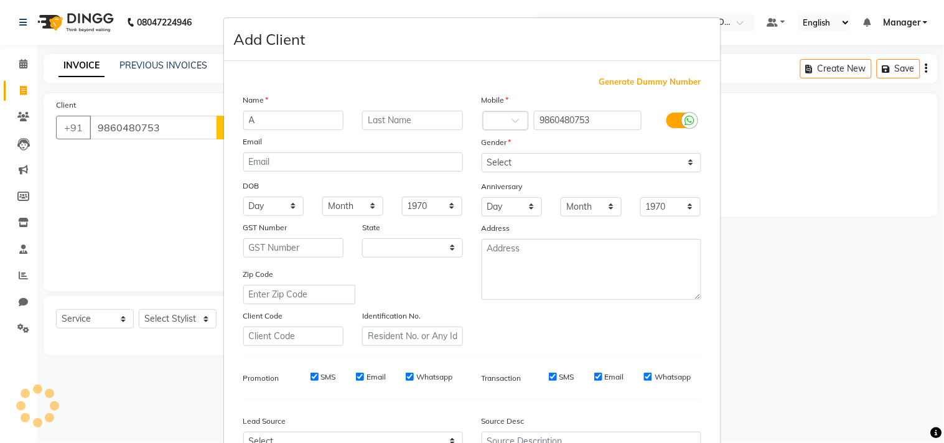
type input "AB"
select select "22"
type input "[PERSON_NAME]"
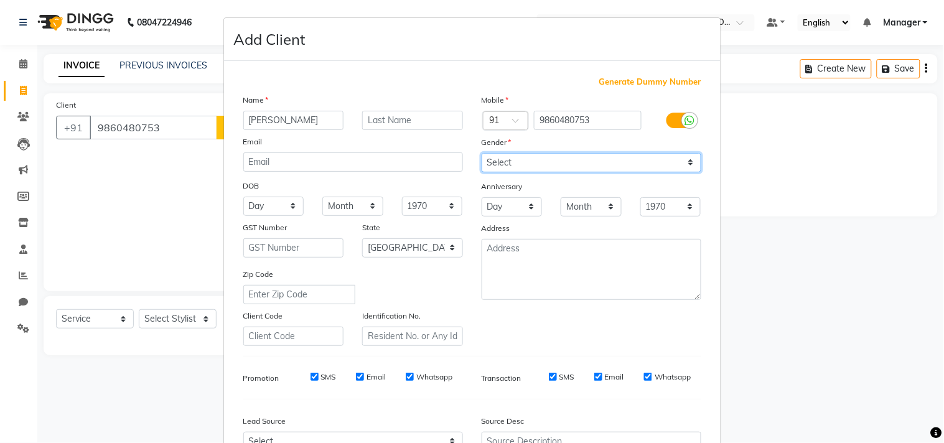
drag, startPoint x: 532, startPoint y: 163, endPoint x: 523, endPoint y: 170, distance: 11.6
click at [532, 163] on select "Select [DEMOGRAPHIC_DATA] [DEMOGRAPHIC_DATA] Other Prefer Not To Say" at bounding box center [592, 162] width 220 height 19
select select "[DEMOGRAPHIC_DATA]"
click at [482, 153] on select "Select [DEMOGRAPHIC_DATA] [DEMOGRAPHIC_DATA] Other Prefer Not To Say" at bounding box center [592, 162] width 220 height 19
click at [613, 340] on div "Mobile Country Code × 91 9860480753 Gender Select [DEMOGRAPHIC_DATA] [DEMOGRAPH…" at bounding box center [591, 219] width 238 height 253
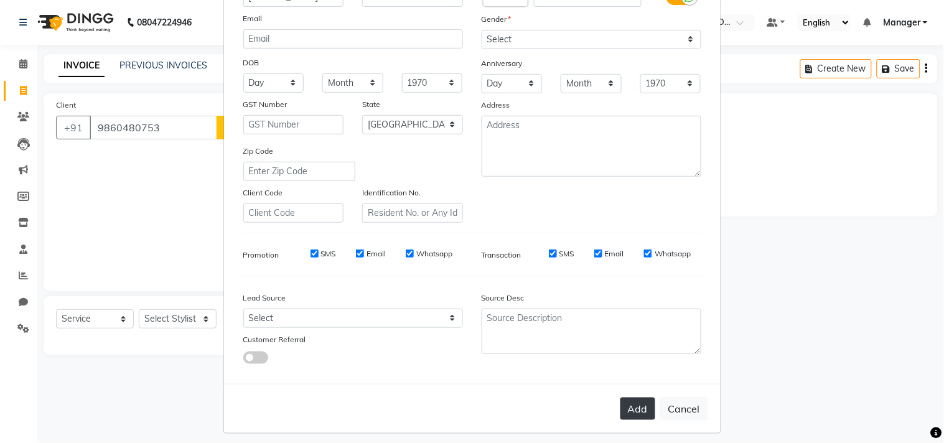
scroll to position [132, 0]
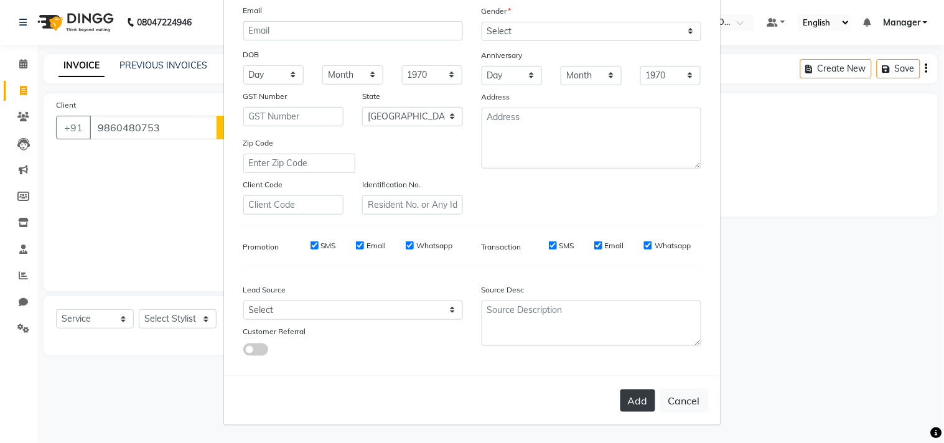
click at [623, 399] on button "Add" at bounding box center [637, 401] width 35 height 22
type input "98******53"
select select
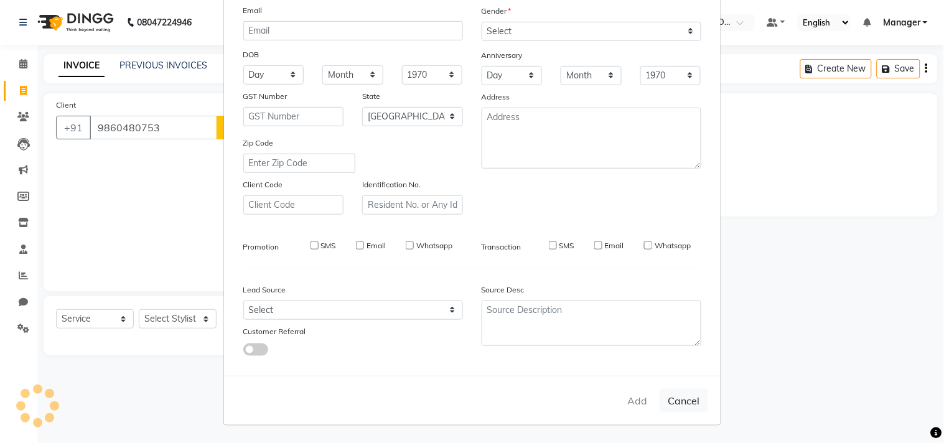
select select "null"
select select
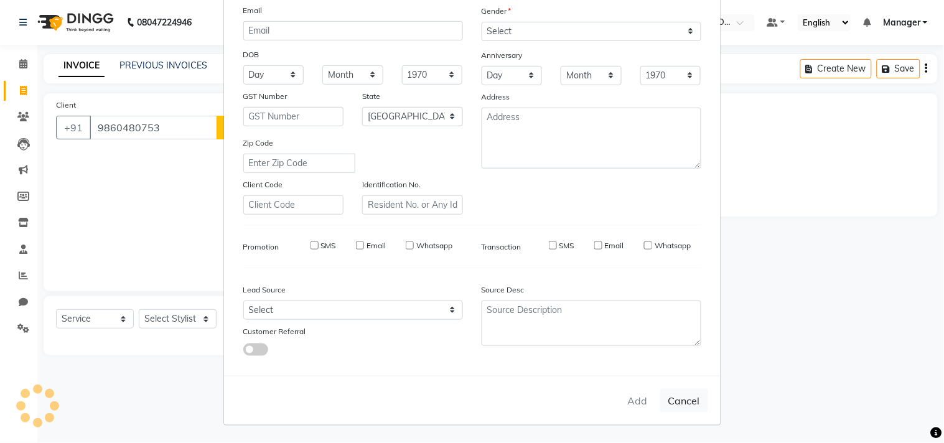
checkbox input "false"
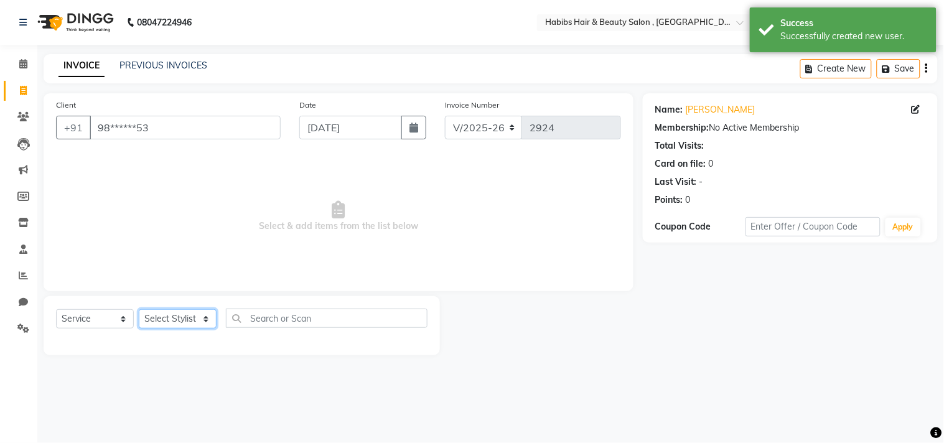
click at [189, 318] on select "Select Stylist [PERSON_NAME] Manager M M [PERSON_NAME] [PERSON_NAME] Reshma [PE…" at bounding box center [178, 318] width 78 height 19
select select "36968"
click at [139, 310] on select "Select Stylist [PERSON_NAME] Manager M M [PERSON_NAME] [PERSON_NAME] Reshma [PE…" at bounding box center [178, 318] width 78 height 19
click at [207, 180] on span "Select & add items from the list below" at bounding box center [338, 216] width 565 height 124
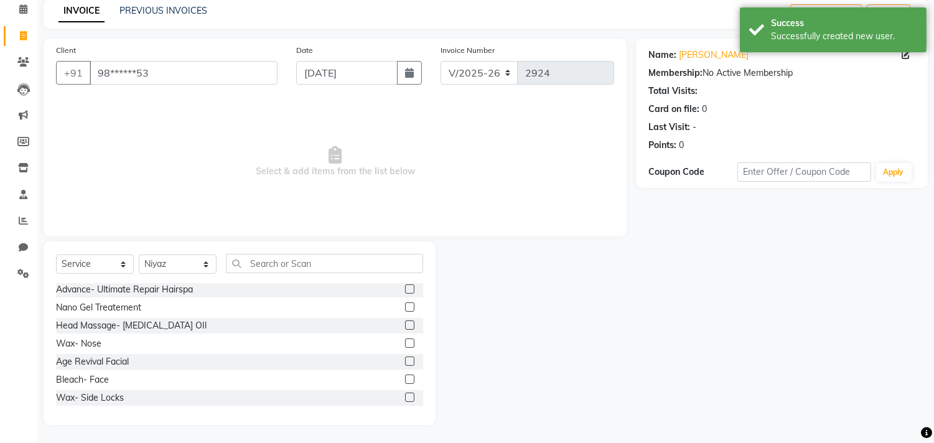
scroll to position [651, 0]
click at [405, 363] on label at bounding box center [409, 361] width 9 height 9
click at [405, 363] on input "checkbox" at bounding box center [409, 362] width 8 height 8
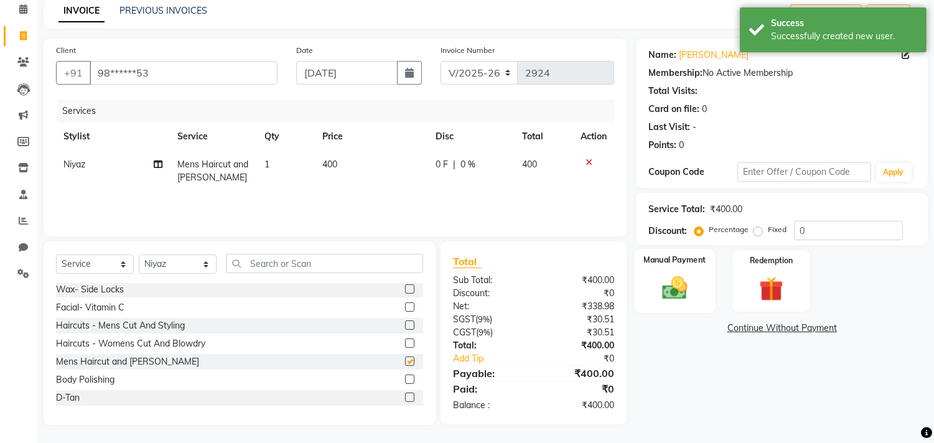
checkbox input "false"
click at [670, 276] on img at bounding box center [675, 288] width 41 height 29
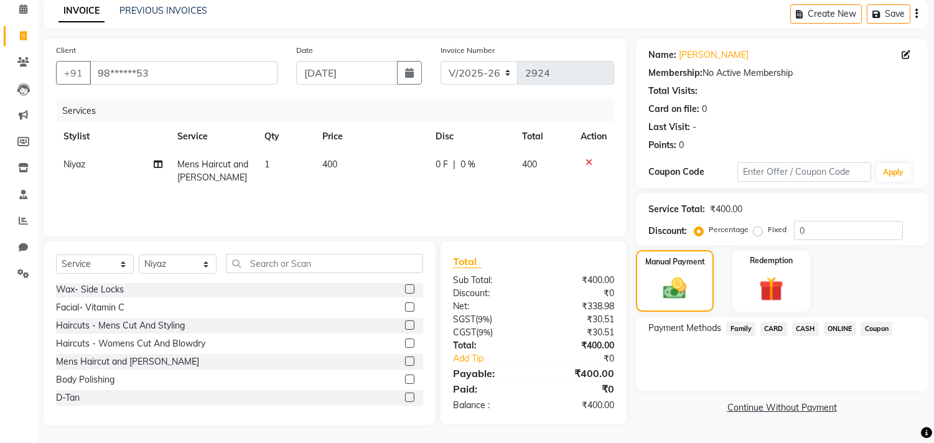
click at [848, 327] on span "ONLINE" at bounding box center [840, 329] width 32 height 14
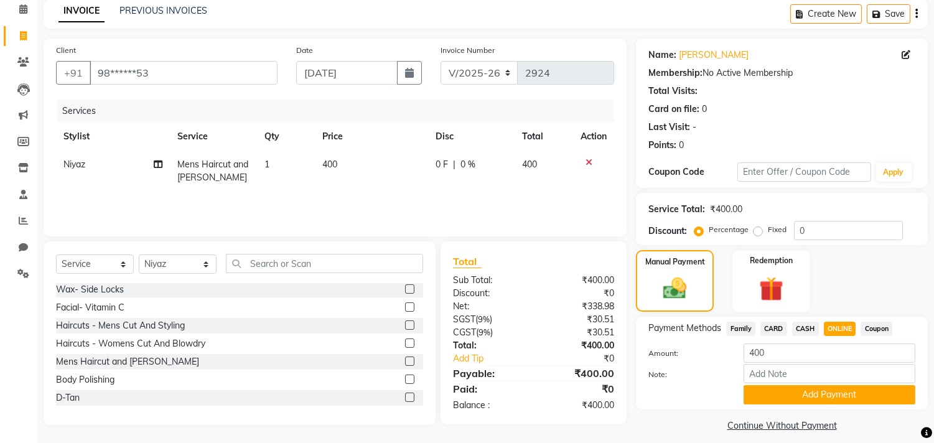
scroll to position [65, 0]
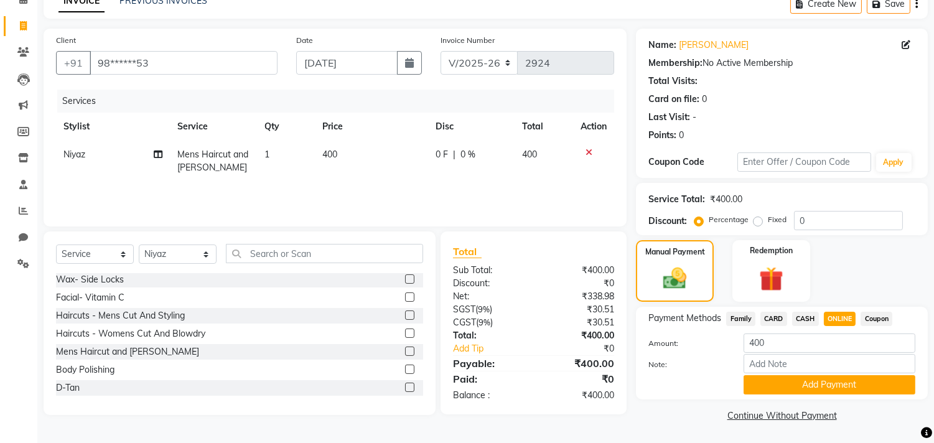
click at [812, 312] on span "CASH" at bounding box center [805, 319] width 27 height 14
click at [803, 378] on button "Add Payment" at bounding box center [830, 384] width 172 height 19
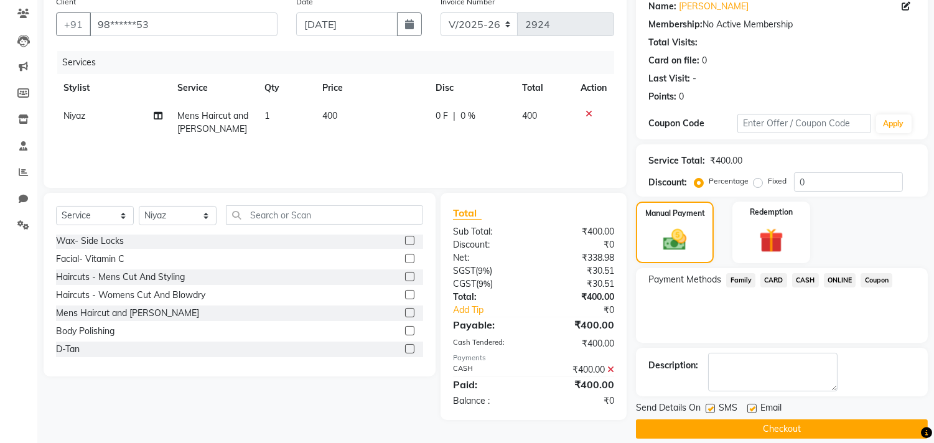
scroll to position [116, 0]
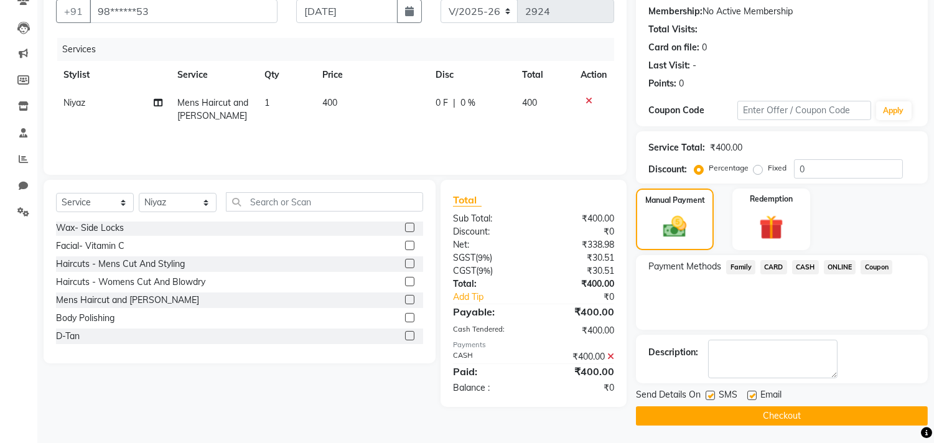
click at [795, 414] on button "Checkout" at bounding box center [782, 415] width 292 height 19
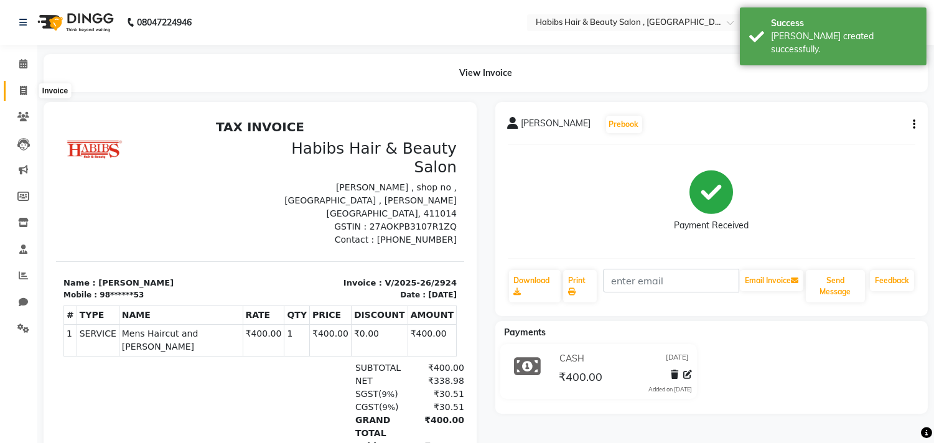
click at [20, 91] on icon at bounding box center [23, 90] width 7 height 9
select select "4838"
select select "service"
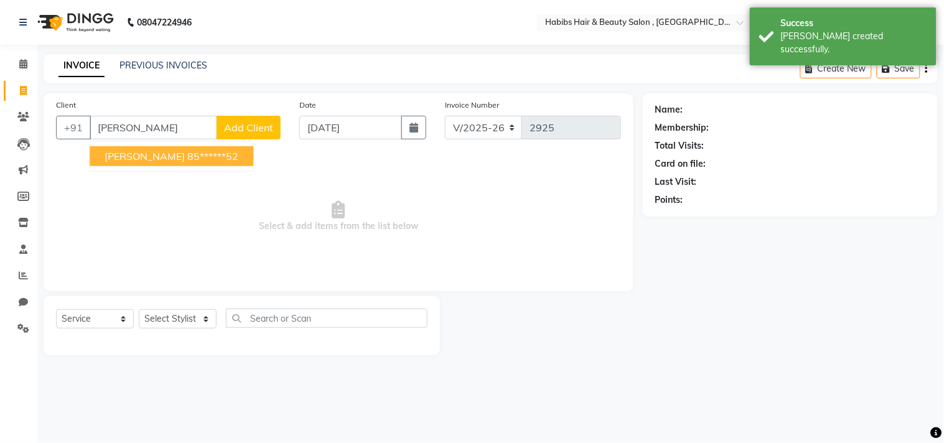
click at [142, 147] on button "[PERSON_NAME] 85******52" at bounding box center [172, 156] width 164 height 20
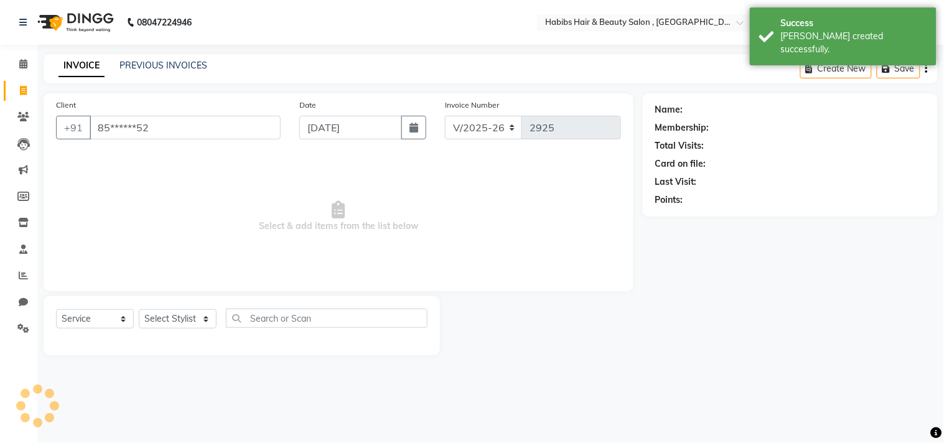
type input "85******52"
click at [195, 315] on select "Select Stylist [PERSON_NAME] Manager M M [PERSON_NAME] [PERSON_NAME] Reshma [PE…" at bounding box center [178, 318] width 78 height 19
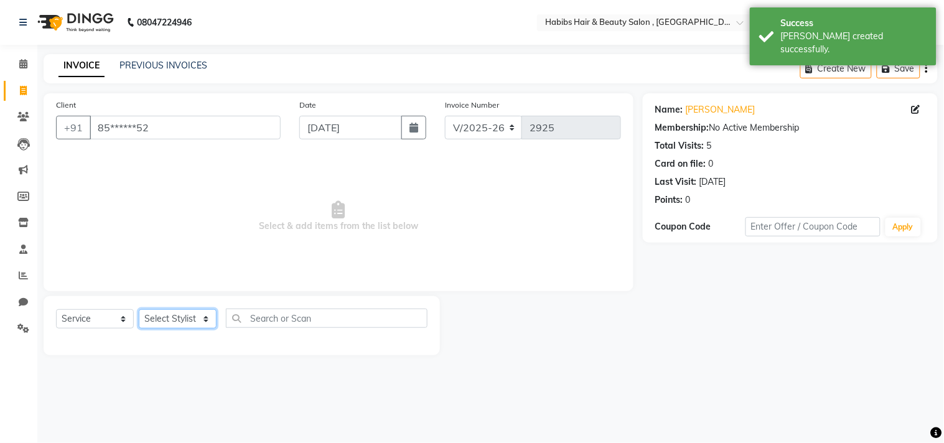
select select "29954"
click at [139, 310] on select "Select Stylist [PERSON_NAME] Manager M M [PERSON_NAME] [PERSON_NAME] Reshma [PE…" at bounding box center [178, 318] width 78 height 19
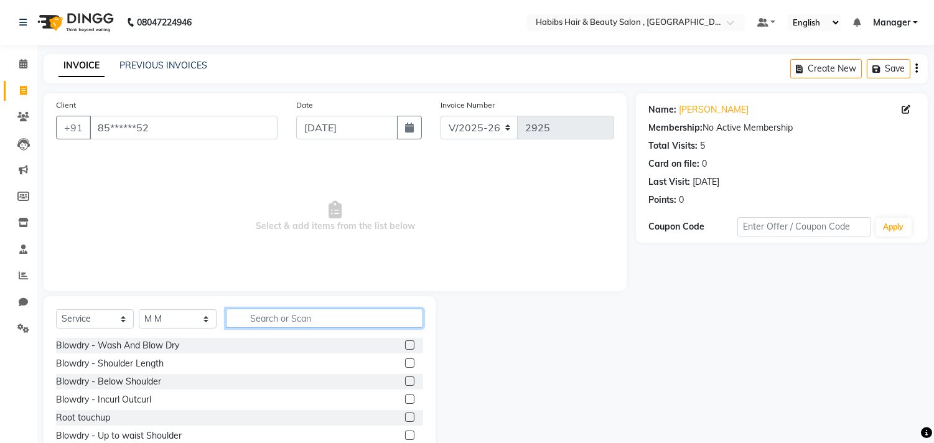
click at [271, 313] on input "text" at bounding box center [324, 318] width 197 height 19
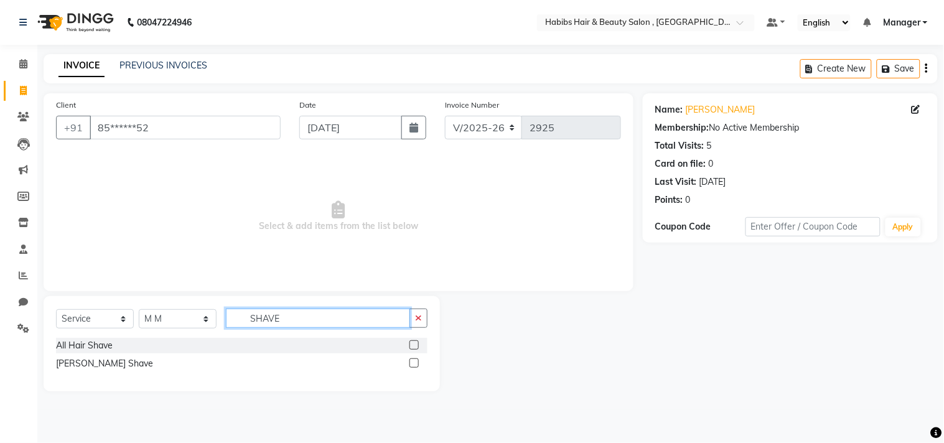
type input "SHAVE"
click at [409, 361] on label at bounding box center [413, 362] width 9 height 9
click at [409, 361] on input "checkbox" at bounding box center [413, 364] width 8 height 8
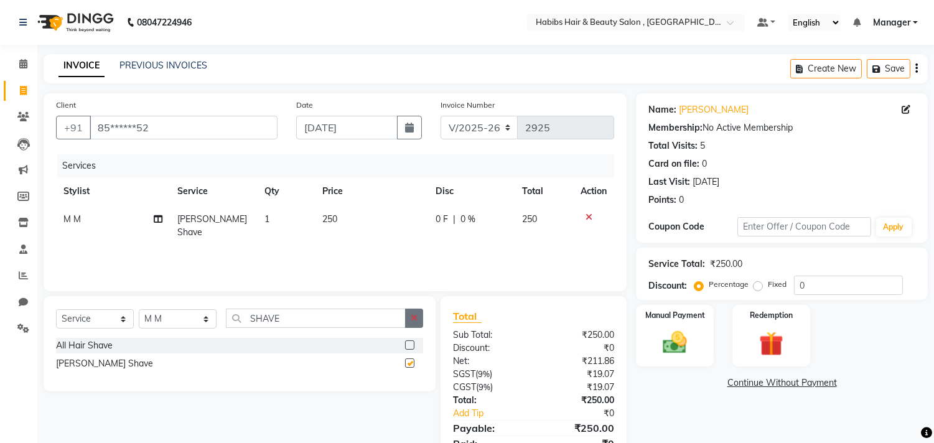
checkbox input "false"
click at [414, 324] on button "button" at bounding box center [414, 318] width 18 height 19
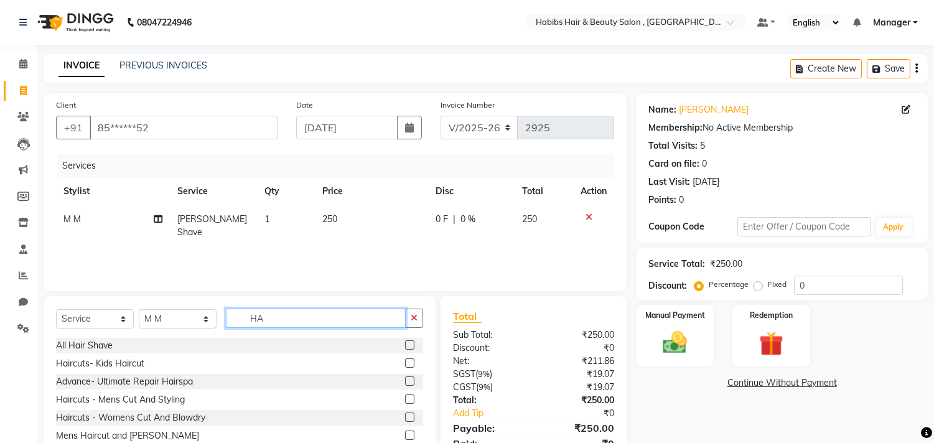
type input "H"
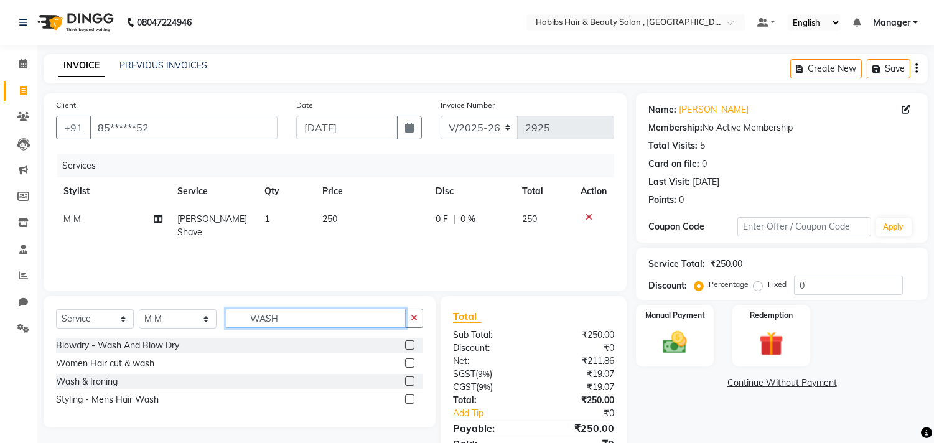
type input "WASH"
click at [409, 340] on label at bounding box center [409, 344] width 9 height 9
click at [409, 342] on input "checkbox" at bounding box center [409, 346] width 8 height 8
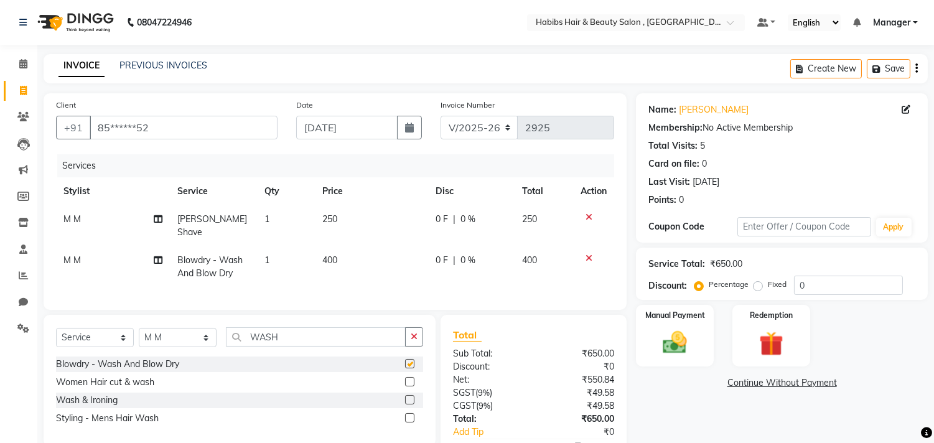
checkbox input "false"
click at [361, 246] on td "400" at bounding box center [371, 266] width 113 height 41
select select "29954"
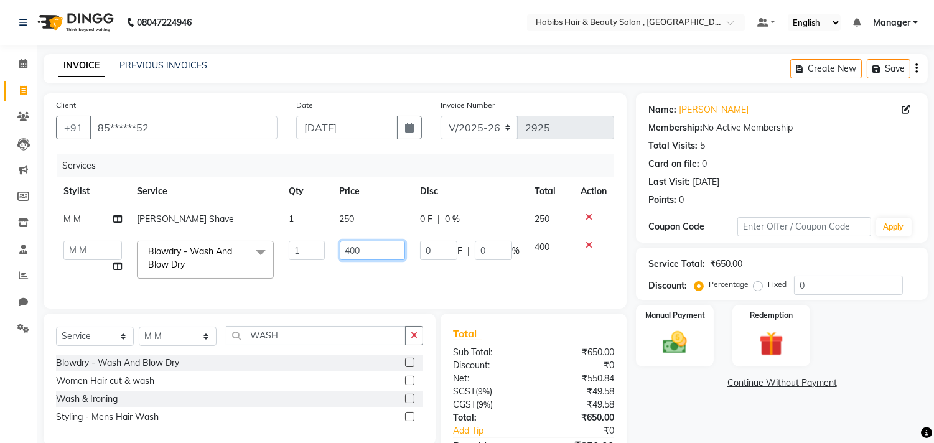
click at [380, 249] on input "400" at bounding box center [372, 250] width 65 height 19
type input "200"
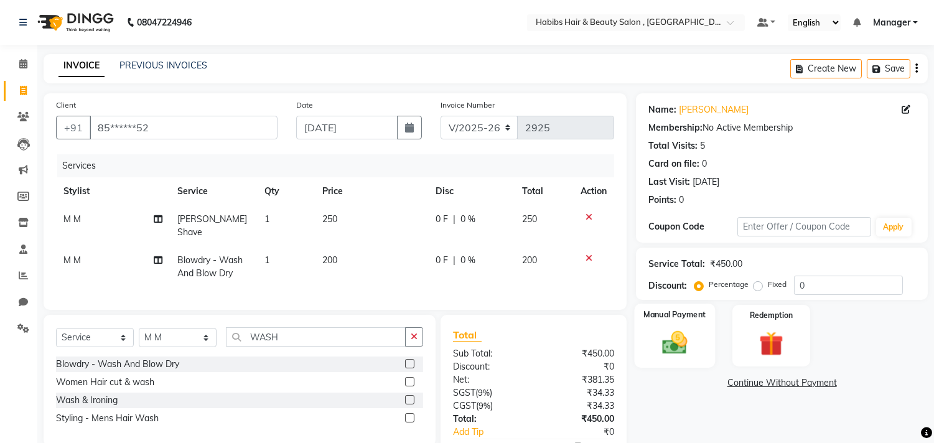
click at [677, 331] on img at bounding box center [675, 343] width 41 height 29
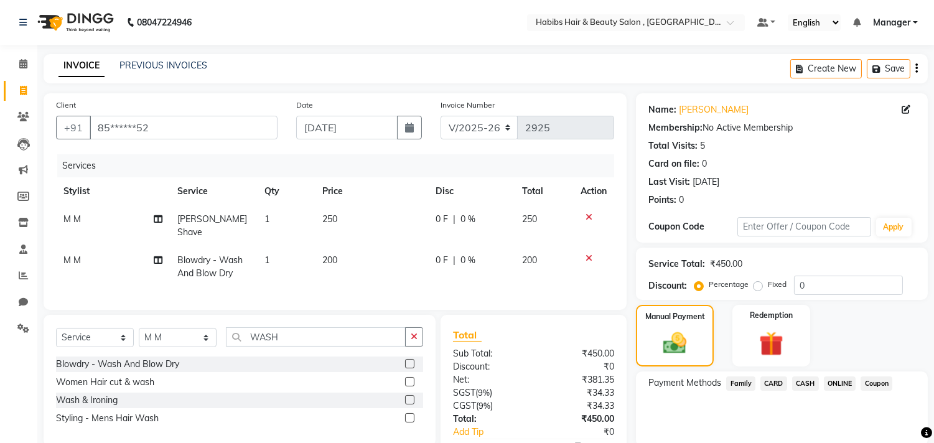
click at [829, 383] on span "ONLINE" at bounding box center [840, 383] width 32 height 14
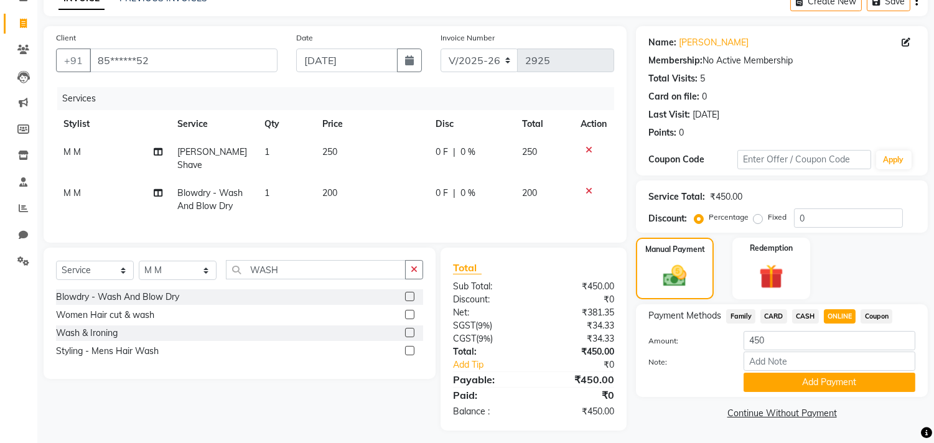
scroll to position [70, 0]
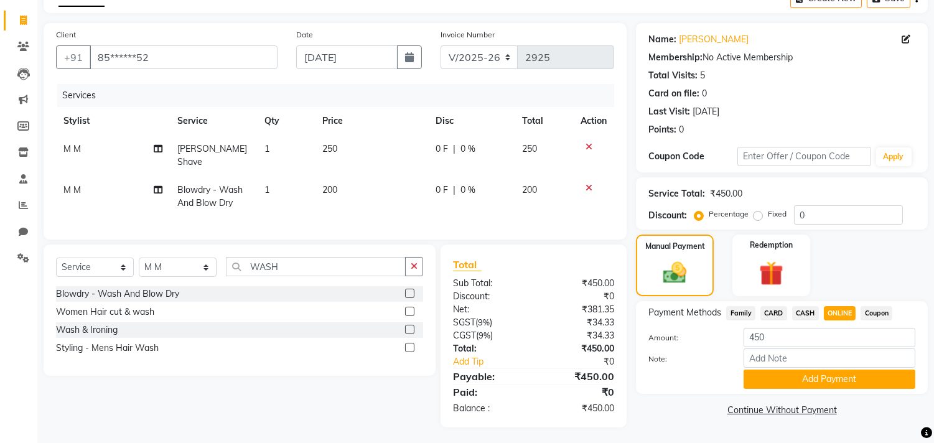
click at [808, 314] on span "CASH" at bounding box center [805, 313] width 27 height 14
click at [808, 371] on button "Add Payment" at bounding box center [830, 379] width 172 height 19
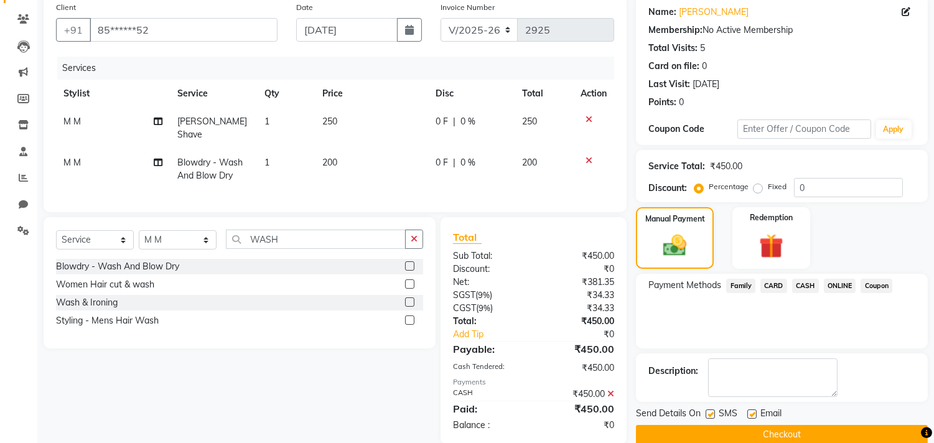
scroll to position [116, 0]
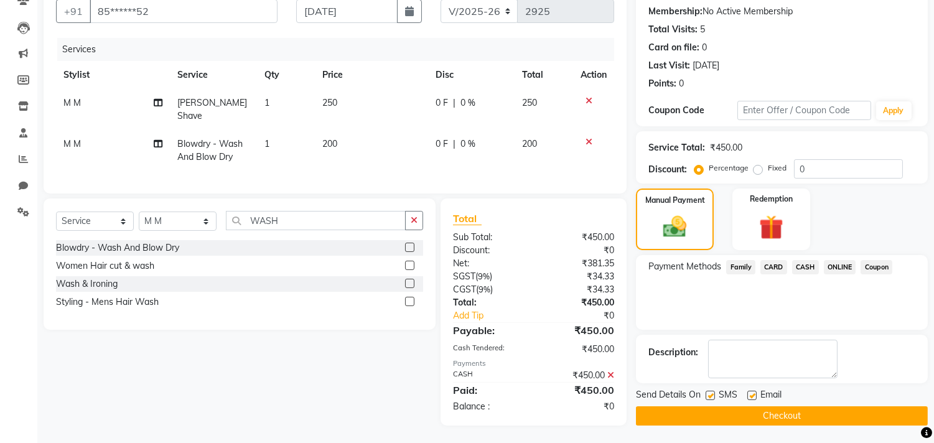
click at [801, 411] on button "Checkout" at bounding box center [782, 415] width 292 height 19
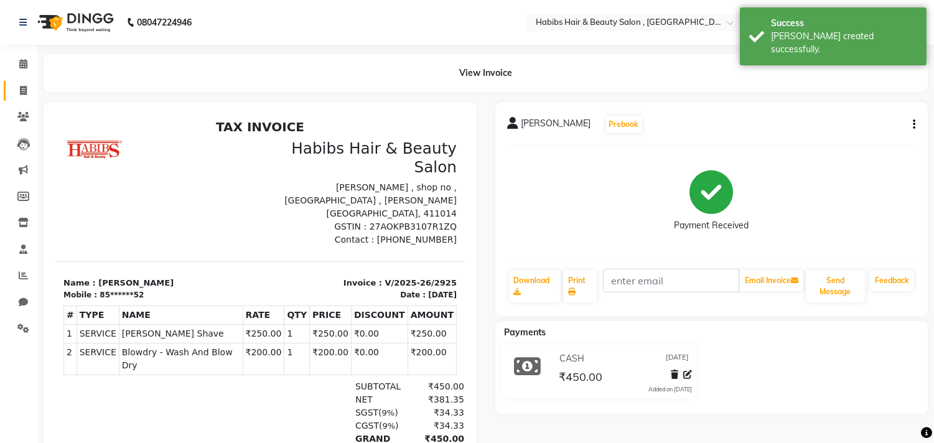
click at [25, 98] on link "Invoice" at bounding box center [19, 91] width 30 height 21
select select "service"
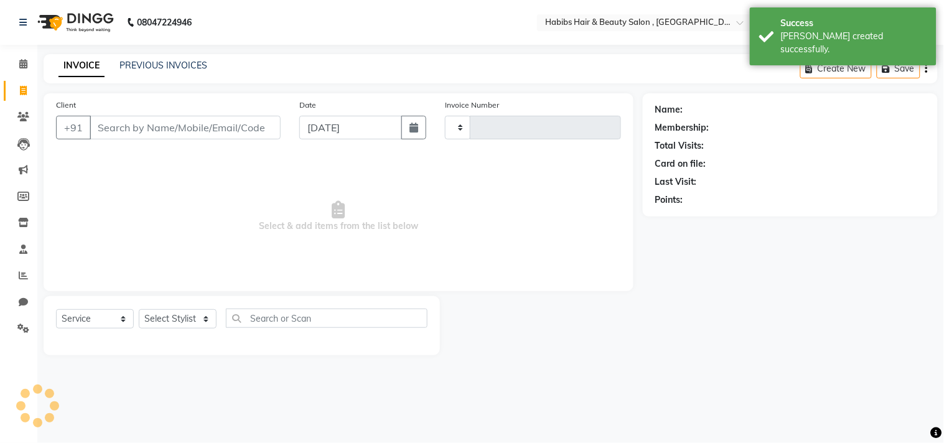
type input "2926"
select select "4838"
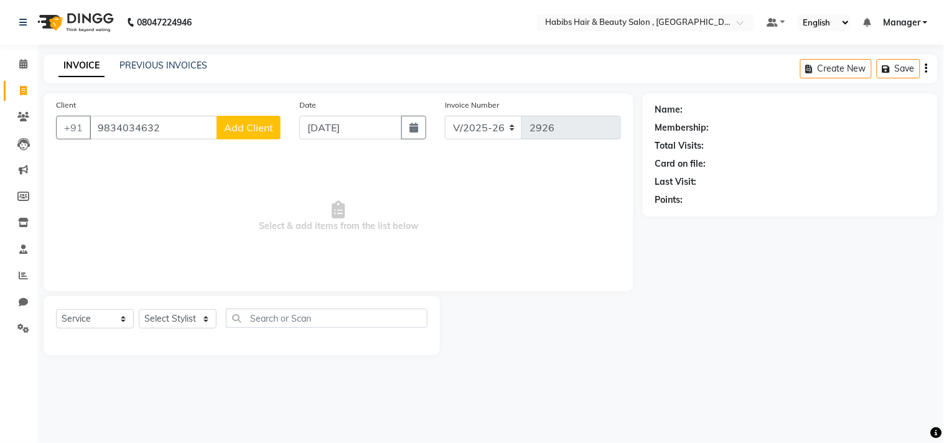
type input "9834034632"
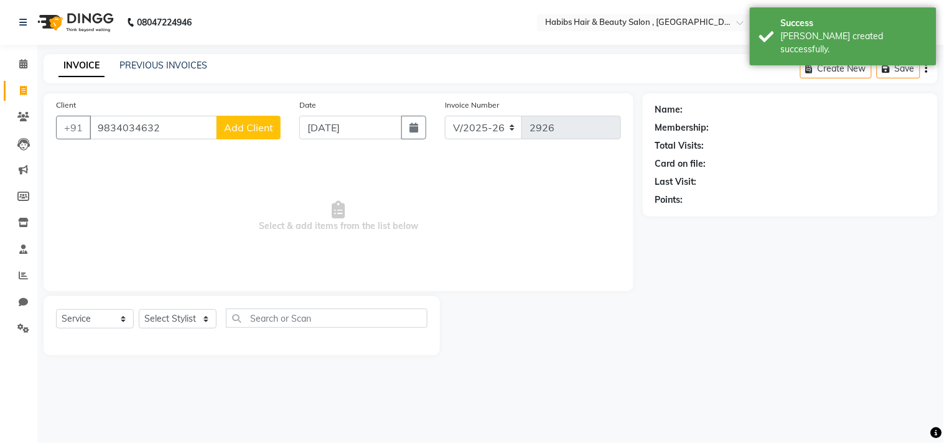
click at [252, 126] on span "Add Client" at bounding box center [248, 127] width 49 height 12
select select "22"
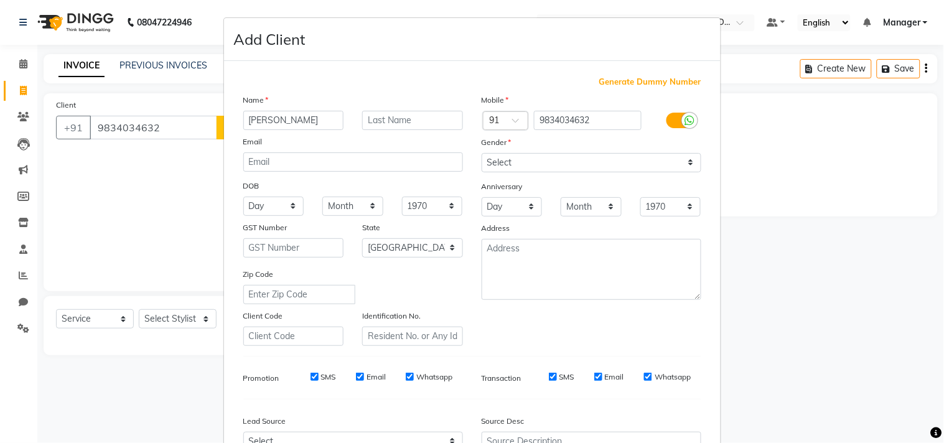
type input "[PERSON_NAME]"
click at [563, 158] on select "Select [DEMOGRAPHIC_DATA] [DEMOGRAPHIC_DATA] Other Prefer Not To Say" at bounding box center [592, 162] width 220 height 19
select select "[DEMOGRAPHIC_DATA]"
click at [482, 153] on select "Select [DEMOGRAPHIC_DATA] [DEMOGRAPHIC_DATA] Other Prefer Not To Say" at bounding box center [592, 162] width 220 height 19
click at [606, 357] on div "Generate Dummy Number Name [PERSON_NAME] Email DOB Day 01 02 03 04 05 06 07 08 …" at bounding box center [472, 286] width 477 height 421
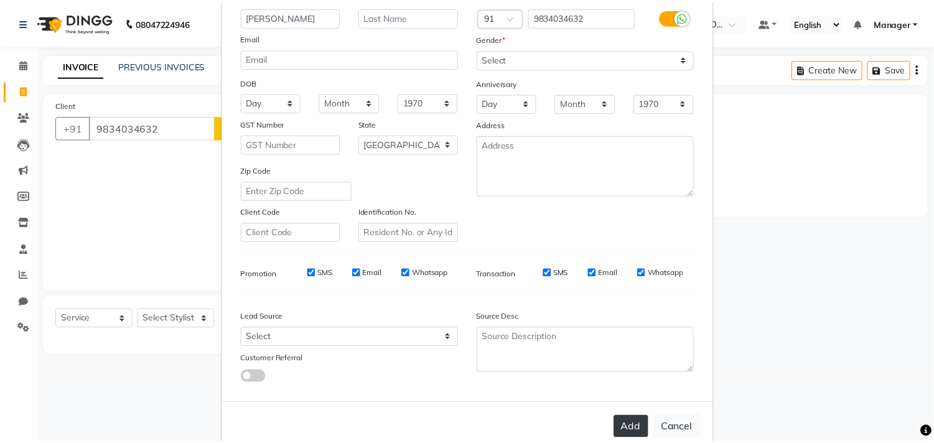
scroll to position [132, 0]
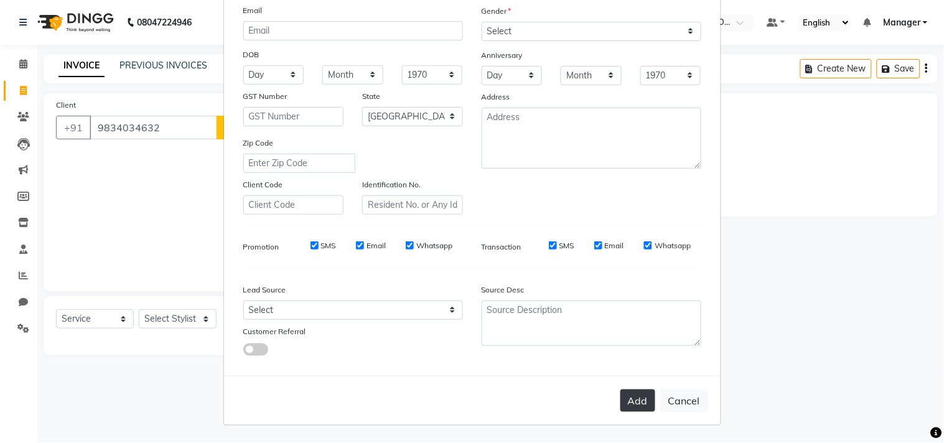
click at [633, 404] on button "Add" at bounding box center [637, 401] width 35 height 22
type input "98******32"
select select
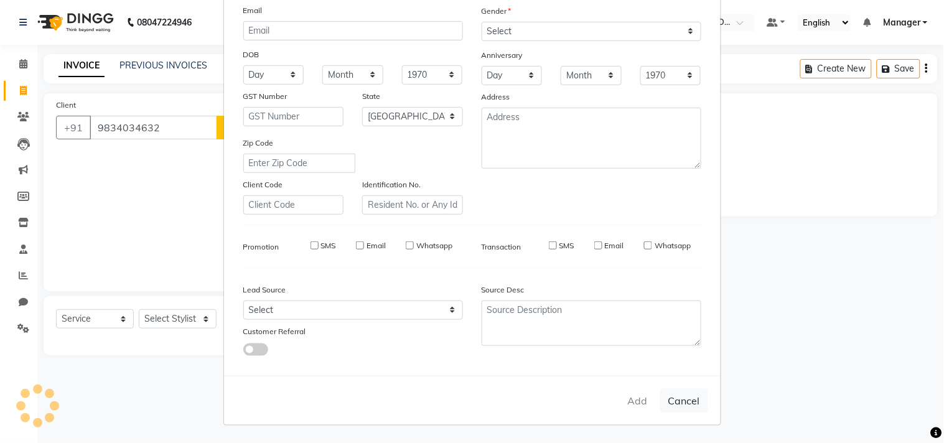
select select "null"
select select
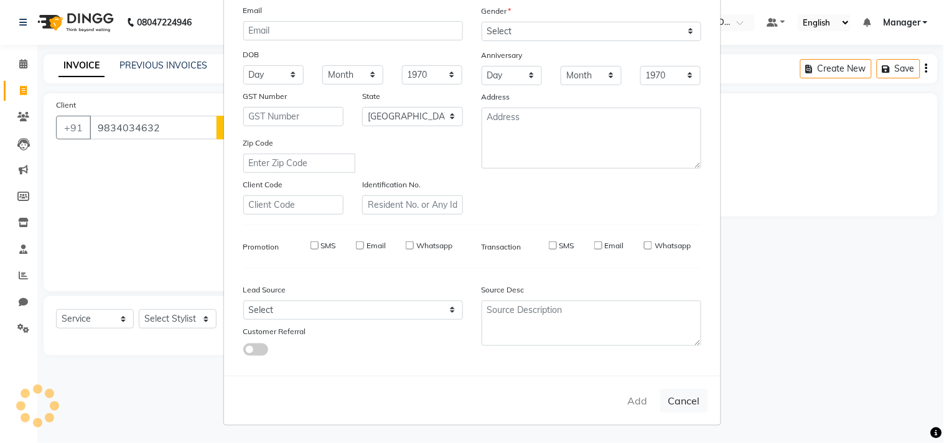
checkbox input "false"
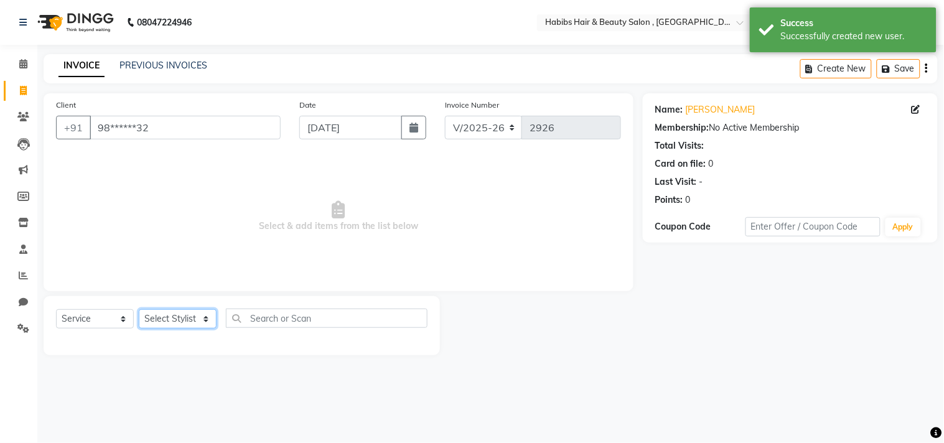
click at [194, 318] on select "Select Stylist [PERSON_NAME] Manager M M [PERSON_NAME] [PERSON_NAME] Reshma [PE…" at bounding box center [178, 318] width 78 height 19
select select "68759"
click at [139, 310] on select "Select Stylist [PERSON_NAME] Manager M M [PERSON_NAME] [PERSON_NAME] Reshma [PE…" at bounding box center [178, 318] width 78 height 19
click at [201, 251] on span "Select & add items from the list below" at bounding box center [338, 216] width 565 height 124
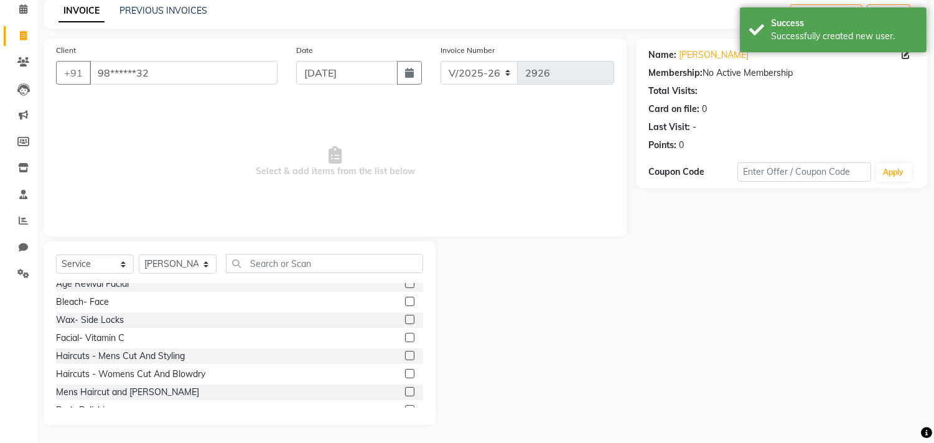
scroll to position [651, 0]
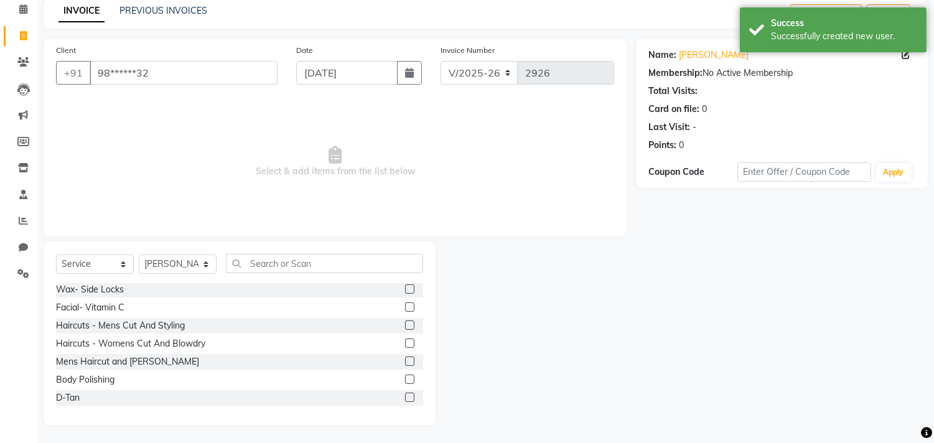
click at [405, 339] on label at bounding box center [409, 343] width 9 height 9
click at [405, 340] on input "checkbox" at bounding box center [409, 344] width 8 height 8
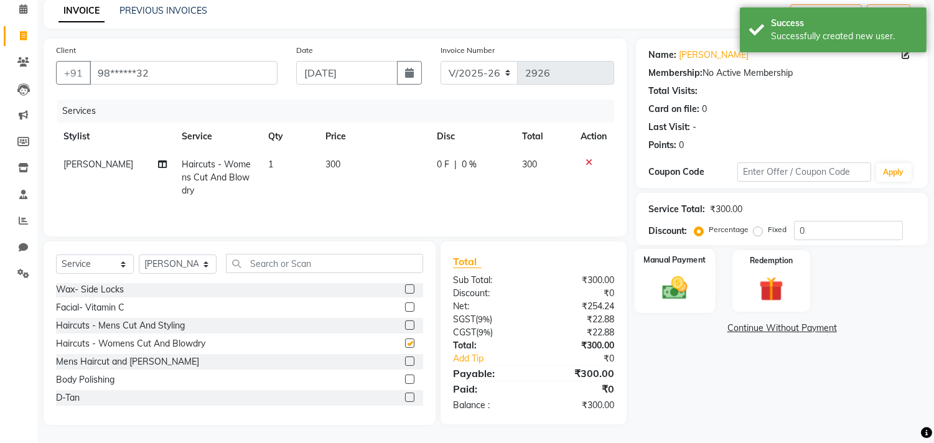
checkbox input "false"
click at [686, 289] on img at bounding box center [675, 288] width 41 height 29
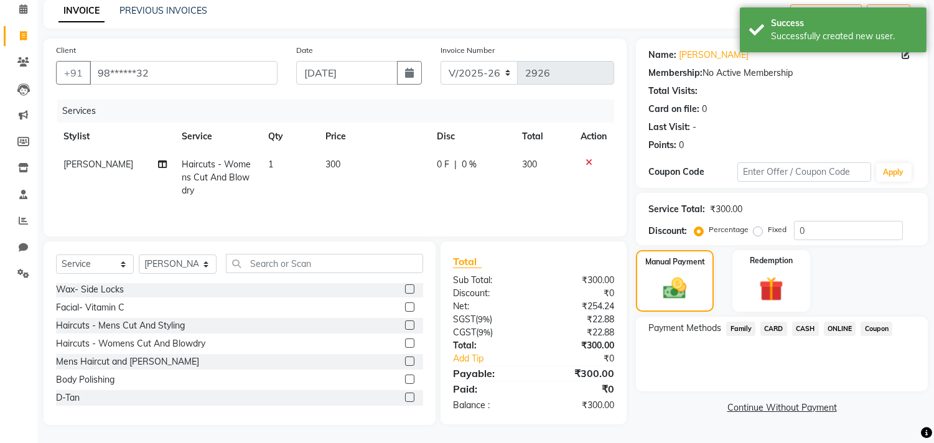
click at [852, 330] on span "ONLINE" at bounding box center [840, 329] width 32 height 14
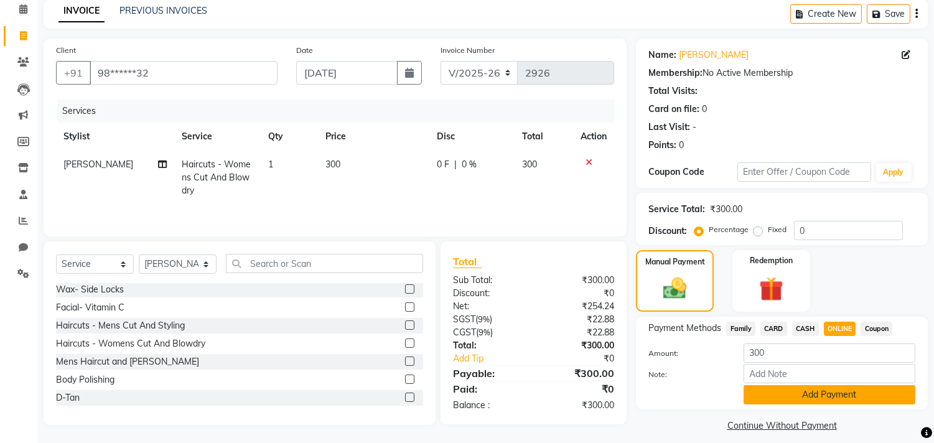
click at [806, 390] on button "Add Payment" at bounding box center [830, 394] width 172 height 19
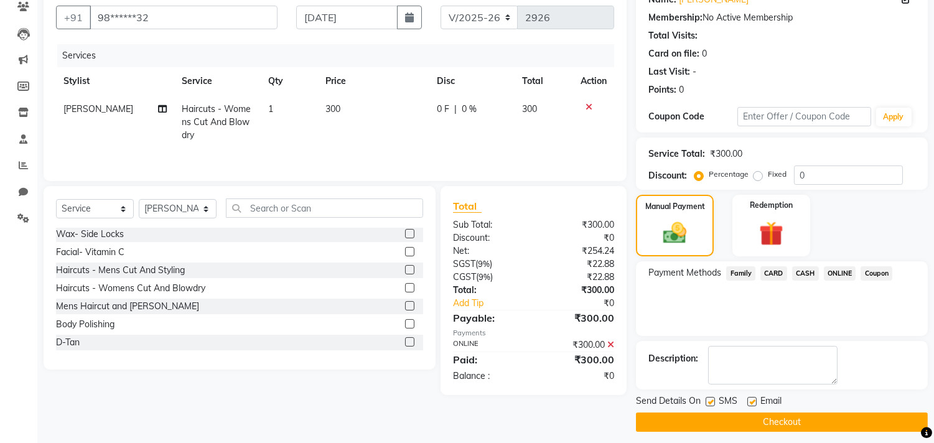
scroll to position [116, 0]
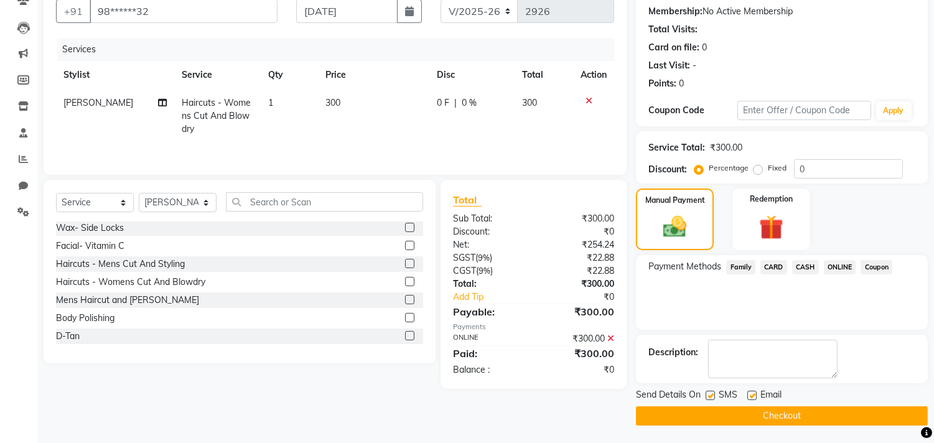
click at [801, 414] on button "Checkout" at bounding box center [782, 415] width 292 height 19
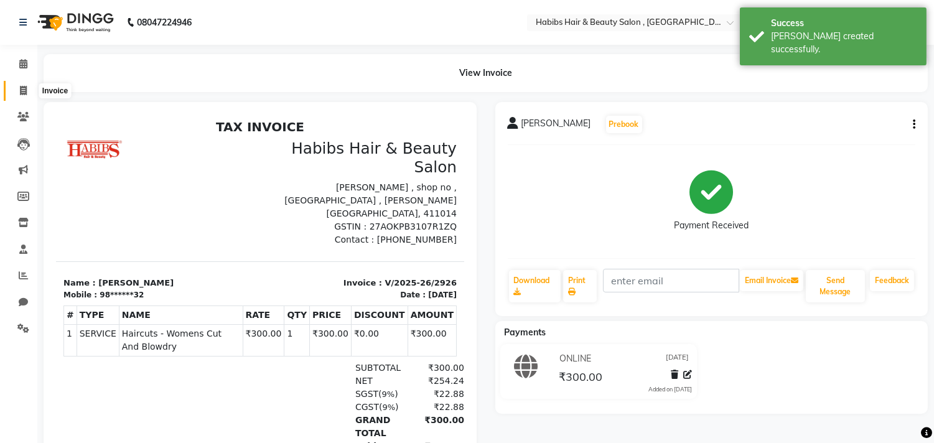
click at [21, 90] on icon at bounding box center [23, 90] width 7 height 9
select select "service"
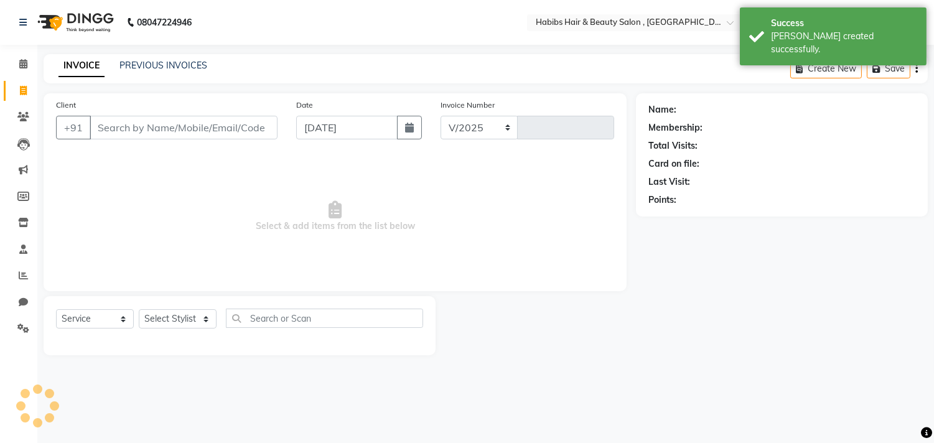
select select "4838"
type input "2927"
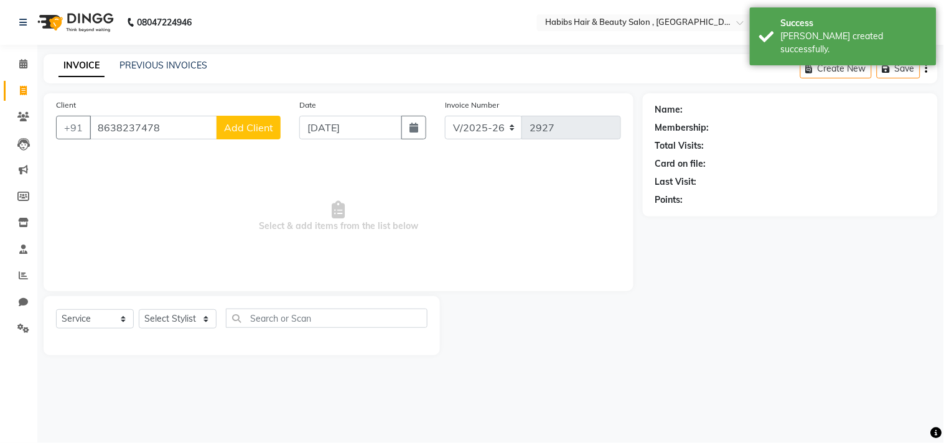
type input "8638237478"
click at [246, 120] on button "Add Client" at bounding box center [249, 128] width 64 height 24
select select "22"
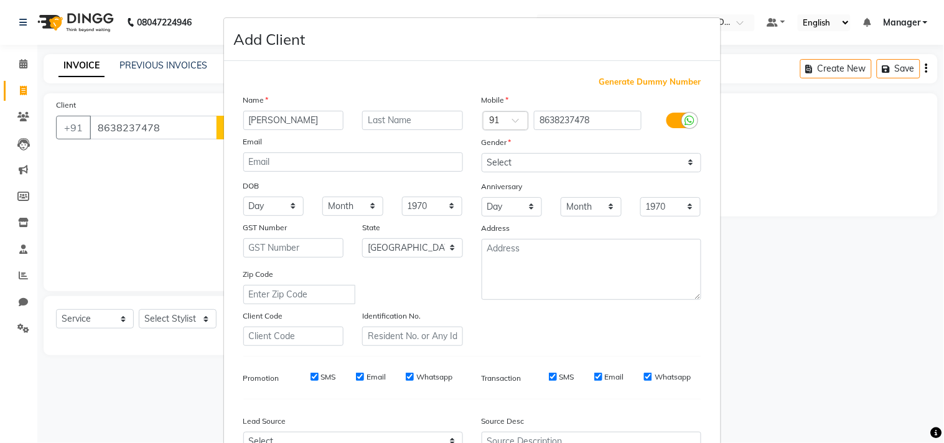
type input "[PERSON_NAME]"
click at [537, 162] on select "Select [DEMOGRAPHIC_DATA] [DEMOGRAPHIC_DATA] Other Prefer Not To Say" at bounding box center [592, 162] width 220 height 19
select select "[DEMOGRAPHIC_DATA]"
click at [482, 153] on select "Select [DEMOGRAPHIC_DATA] [DEMOGRAPHIC_DATA] Other Prefer Not To Say" at bounding box center [592, 162] width 220 height 19
click at [614, 333] on div "Mobile Country Code × 91 8638237478 Gender Select [DEMOGRAPHIC_DATA] [DEMOGRAPH…" at bounding box center [591, 219] width 238 height 253
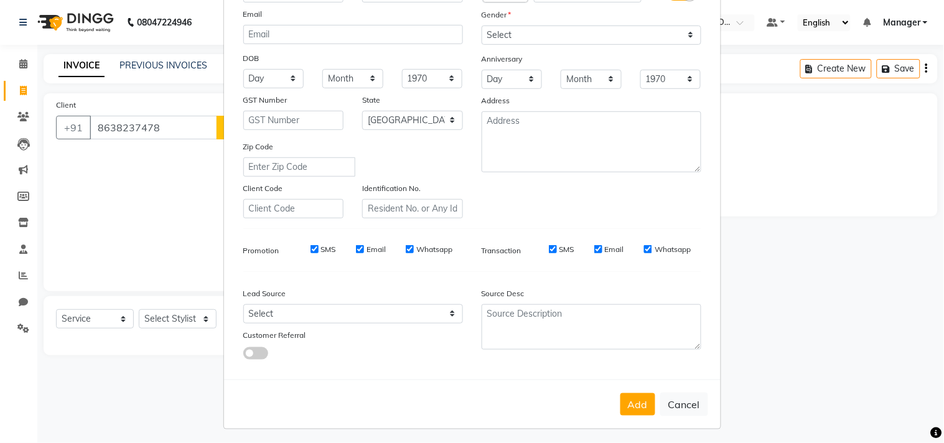
scroll to position [132, 0]
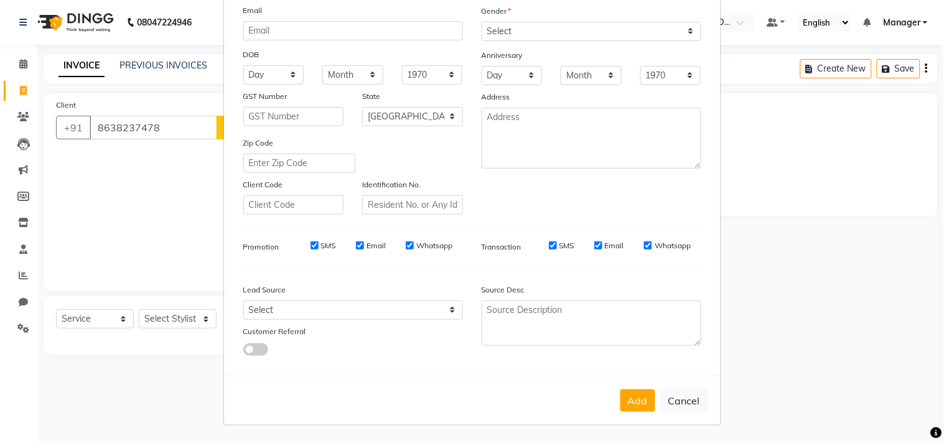
click at [622, 407] on button "Add" at bounding box center [637, 401] width 35 height 22
type input "86******78"
select select
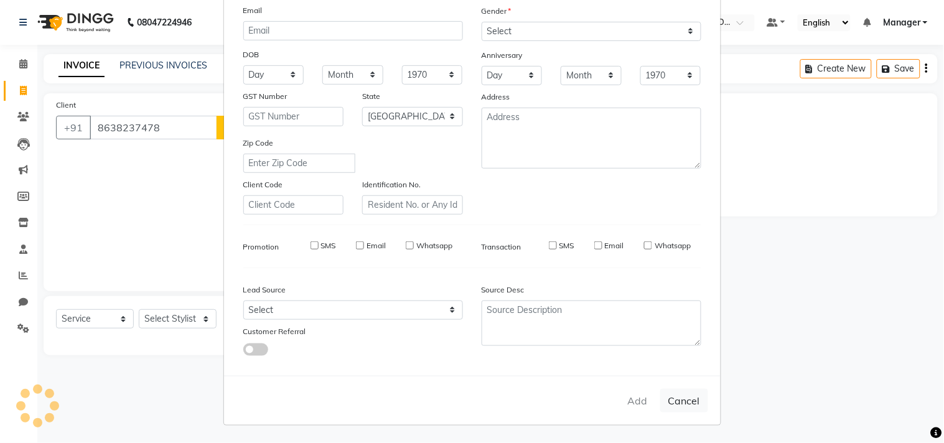
select select "null"
select select
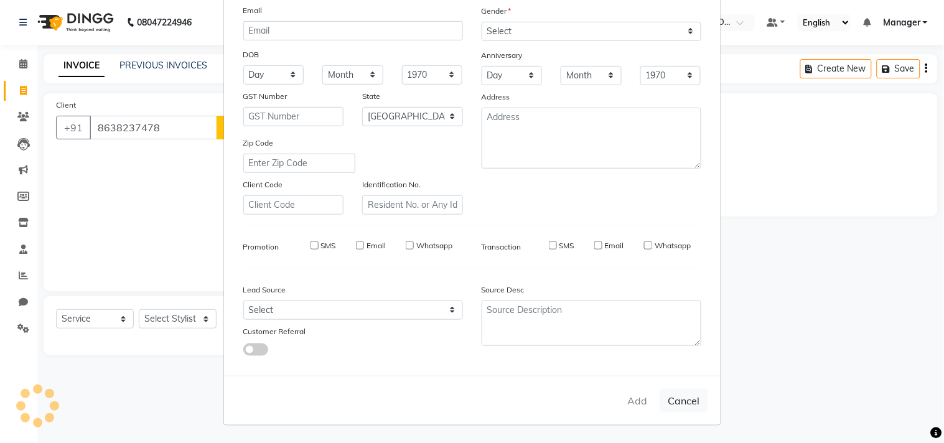
checkbox input "false"
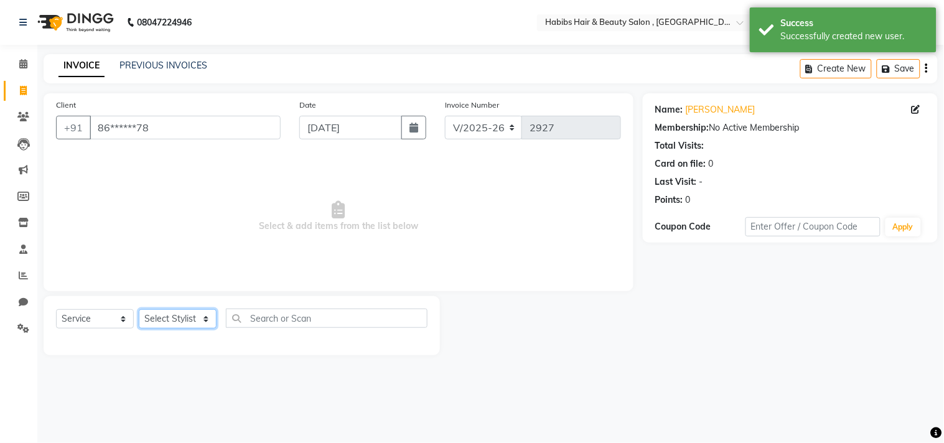
click at [162, 321] on select "Select Stylist [PERSON_NAME] Manager M M [PERSON_NAME] [PERSON_NAME] Reshma [PE…" at bounding box center [178, 318] width 78 height 19
select select "29955"
click at [139, 310] on select "Select Stylist [PERSON_NAME] Manager M M [PERSON_NAME] [PERSON_NAME] Reshma [PE…" at bounding box center [178, 318] width 78 height 19
click at [190, 300] on div "Select Service Product Membership Package Voucher Prepaid Gift Card Select Styl…" at bounding box center [242, 325] width 396 height 59
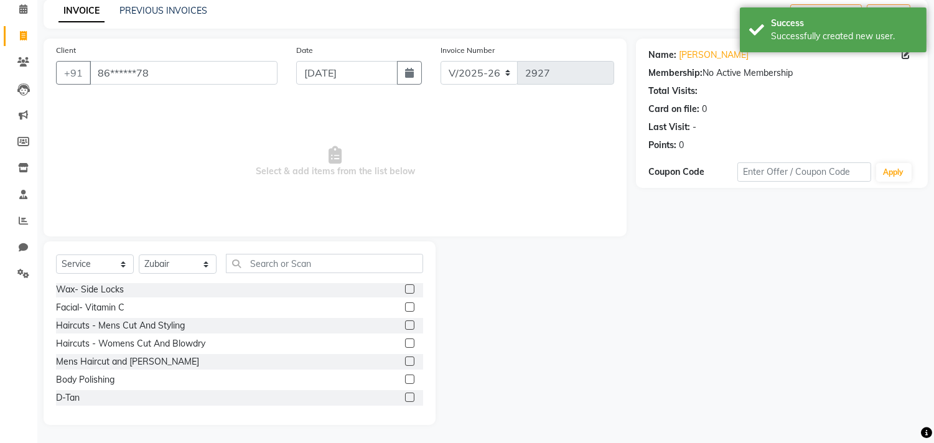
scroll to position [760, 0]
click at [405, 320] on label at bounding box center [409, 324] width 9 height 9
click at [405, 321] on input "checkbox" at bounding box center [409, 325] width 8 height 8
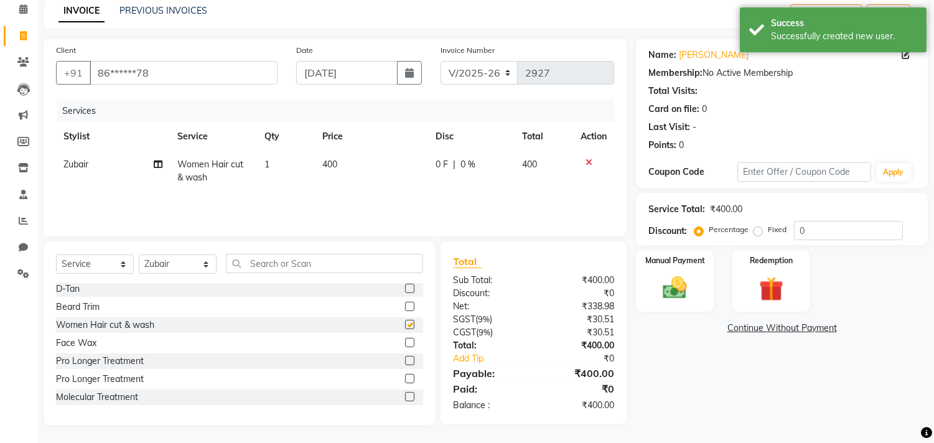
checkbox input "false"
click at [717, 273] on div "Manual Payment Redemption" at bounding box center [782, 281] width 311 height 62
click at [675, 278] on img at bounding box center [675, 288] width 41 height 29
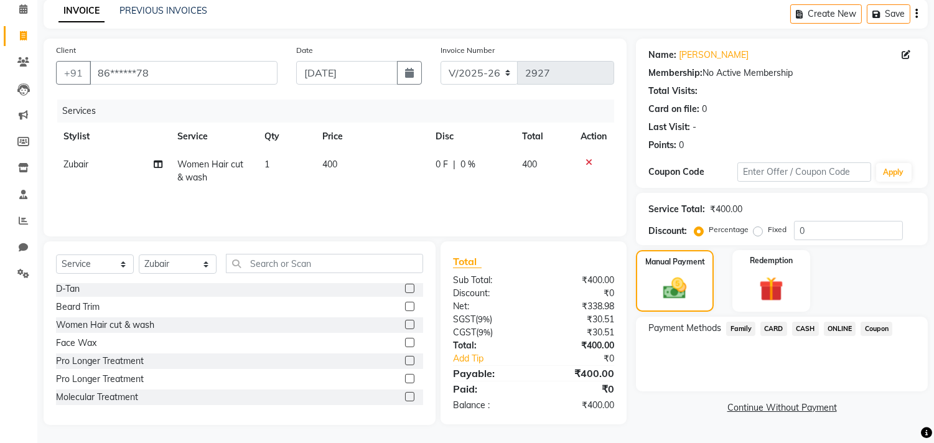
click at [833, 322] on span "ONLINE" at bounding box center [840, 329] width 32 height 14
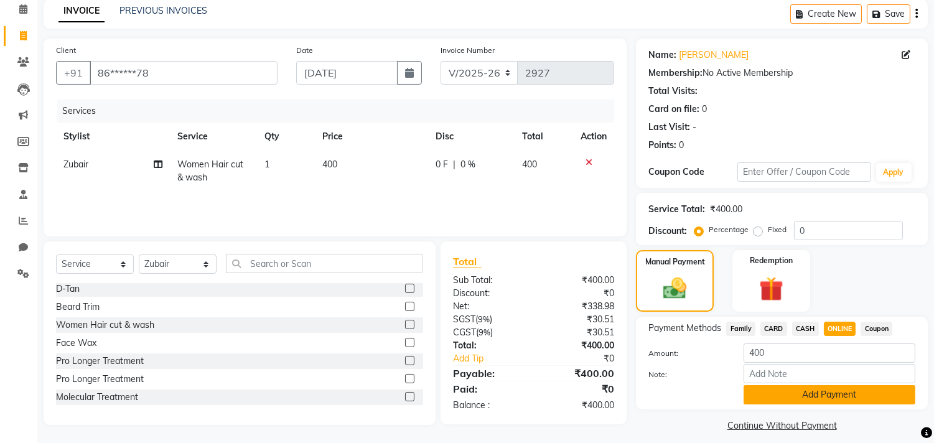
click at [832, 388] on button "Add Payment" at bounding box center [830, 394] width 172 height 19
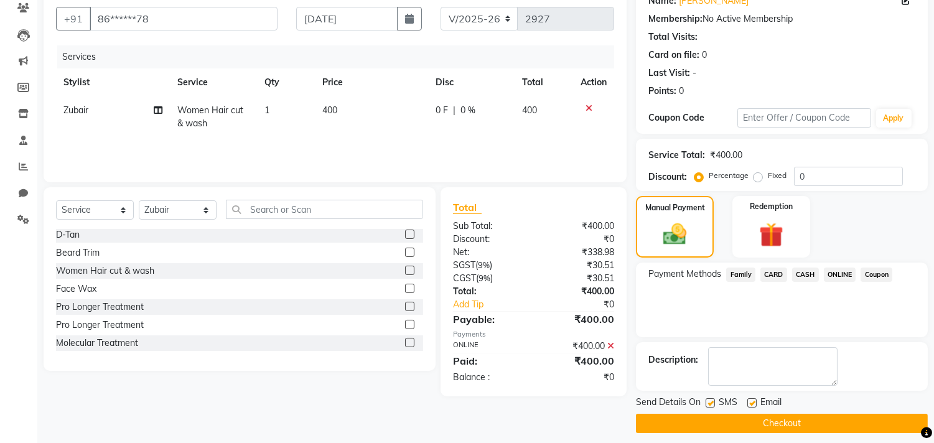
scroll to position [116, 0]
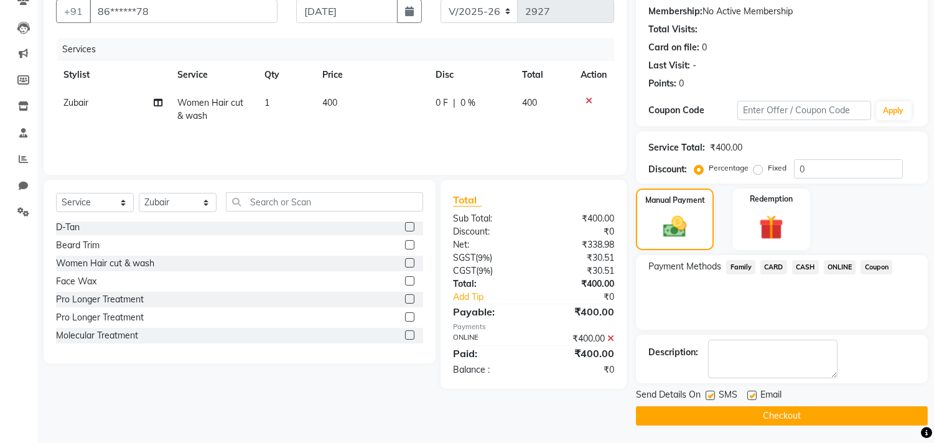
click at [823, 409] on button "Checkout" at bounding box center [782, 415] width 292 height 19
